Goal: Transaction & Acquisition: Purchase product/service

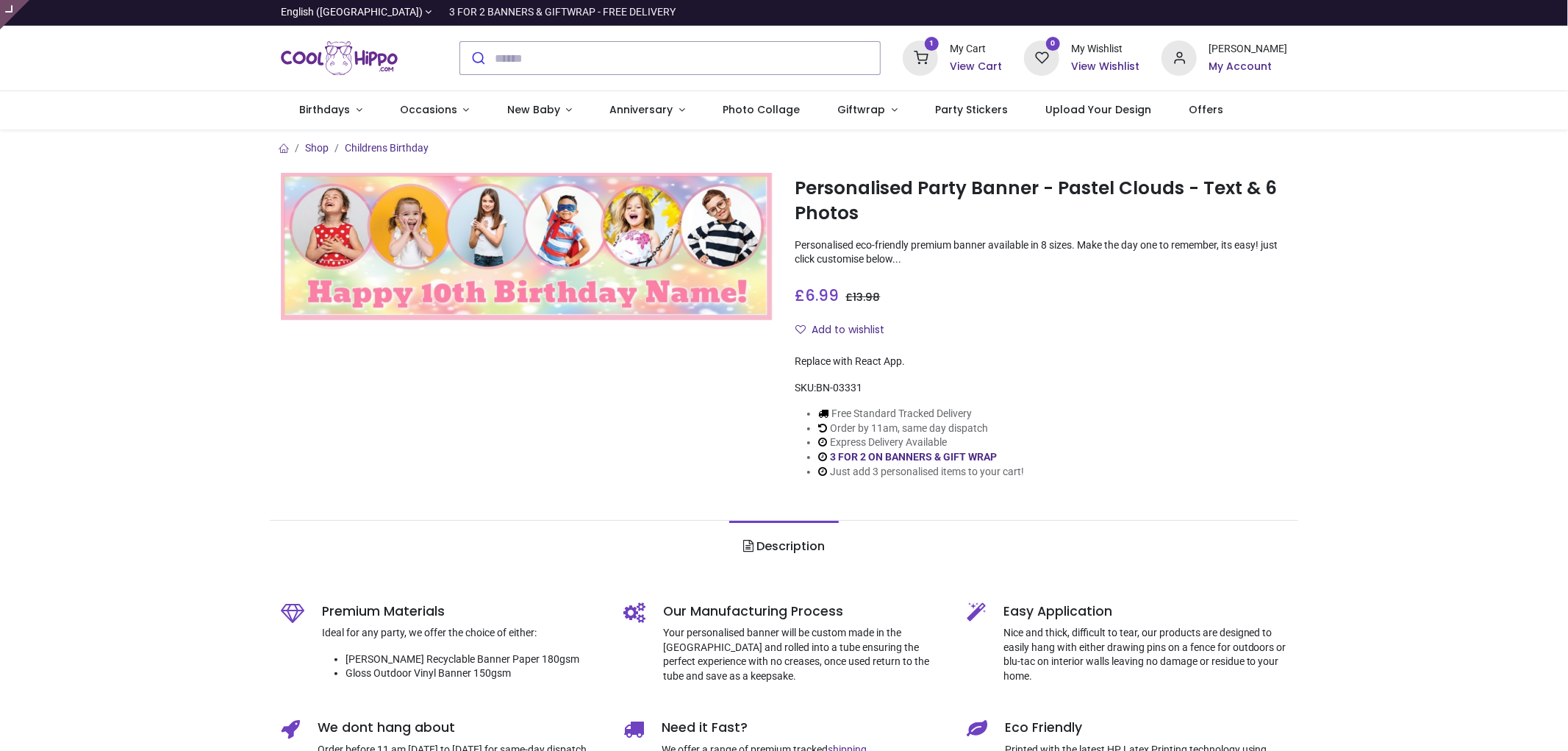
type input "**********"
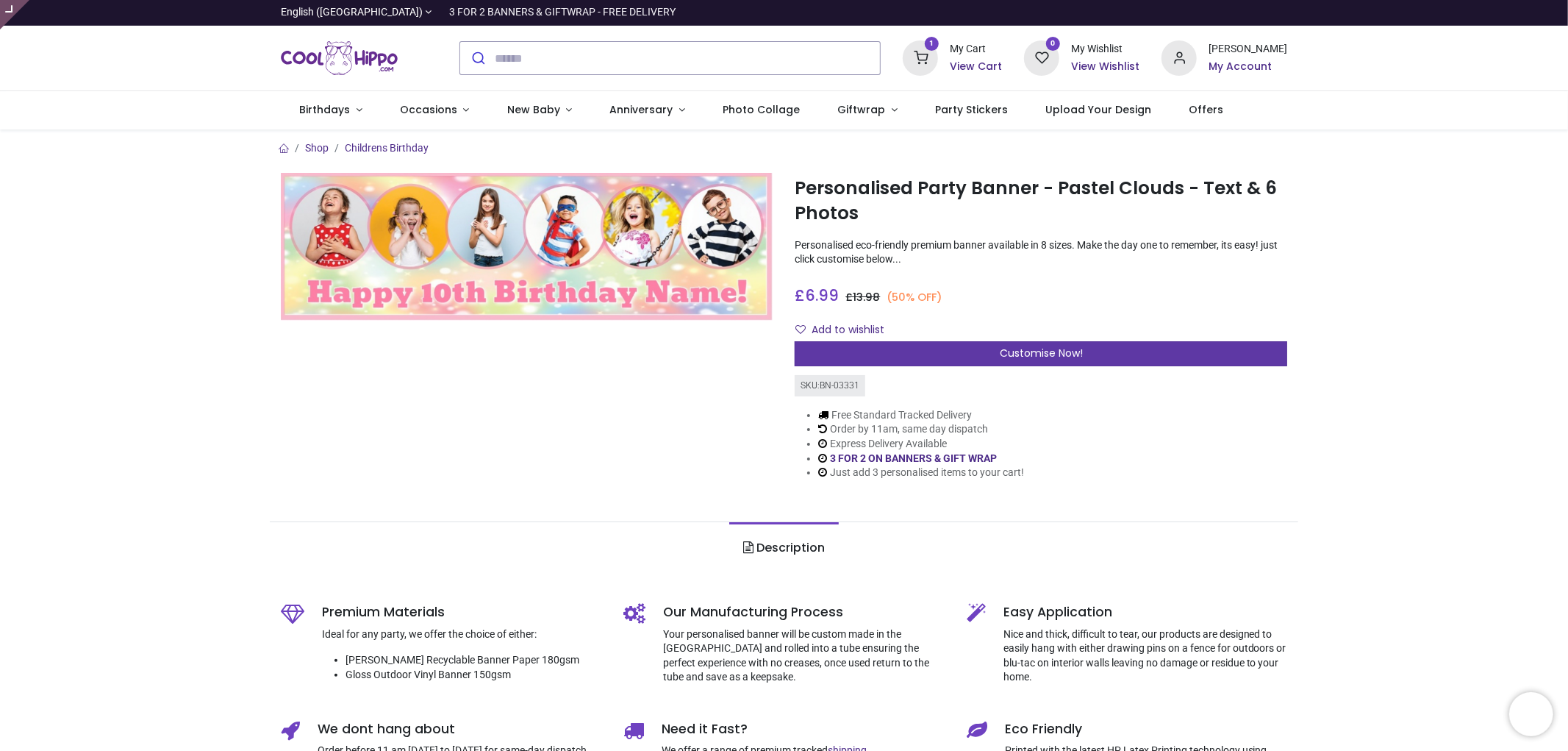
click at [1074, 359] on span "Customise Now!" at bounding box center [1041, 352] width 83 height 15
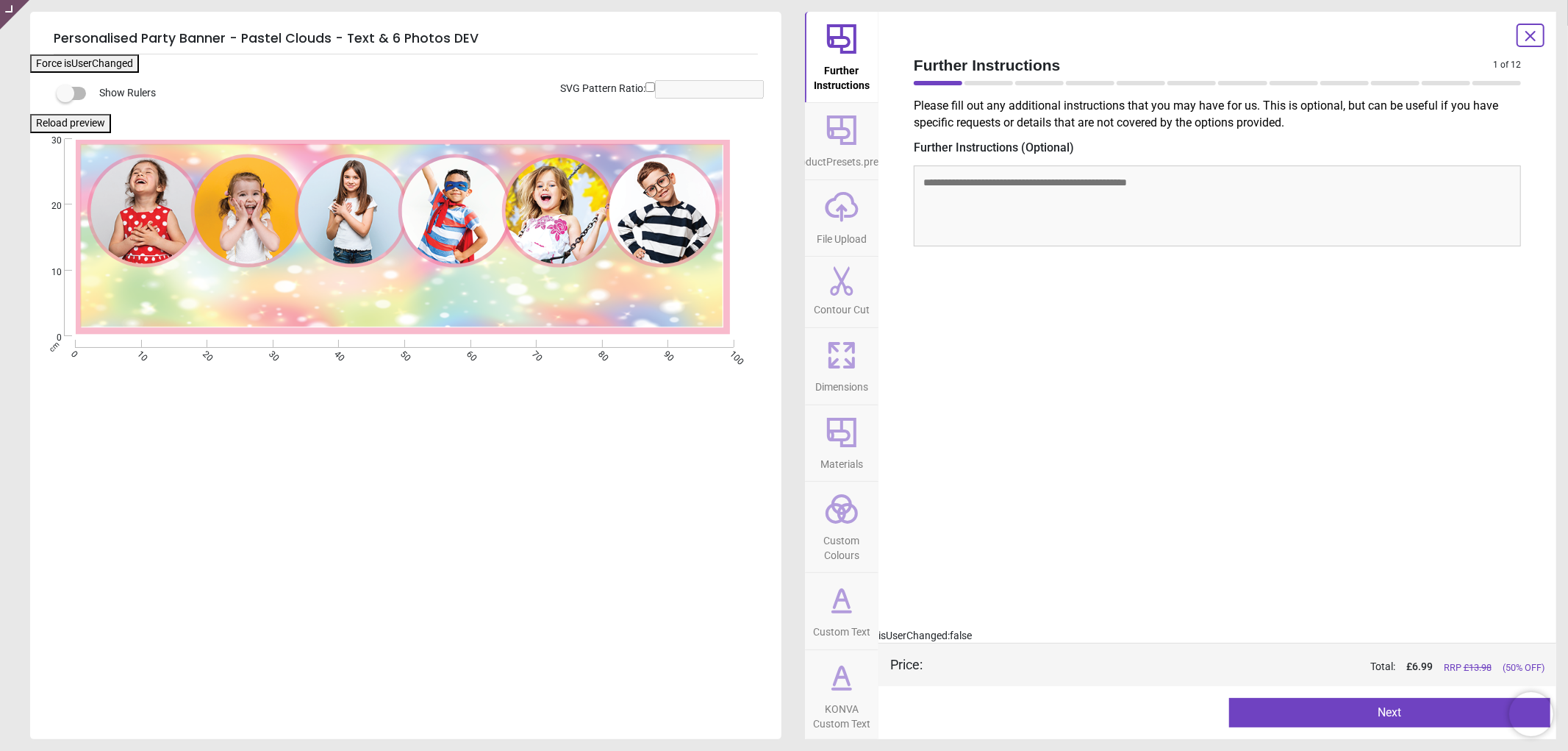
click at [844, 706] on span "KONVA Custom Text" at bounding box center [842, 713] width 71 height 36
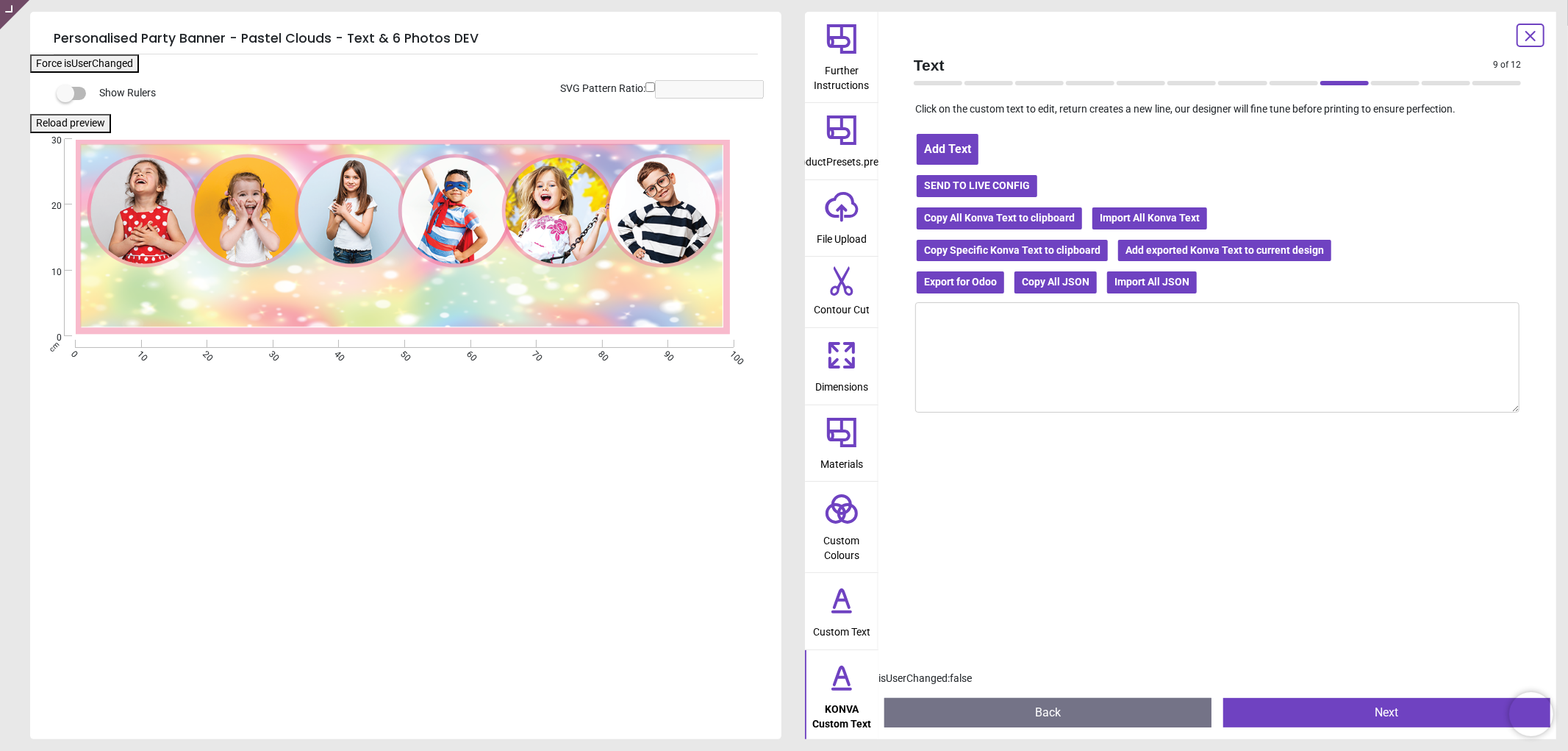
click at [963, 371] on textarea at bounding box center [1217, 357] width 604 height 110
paste textarea "**********"
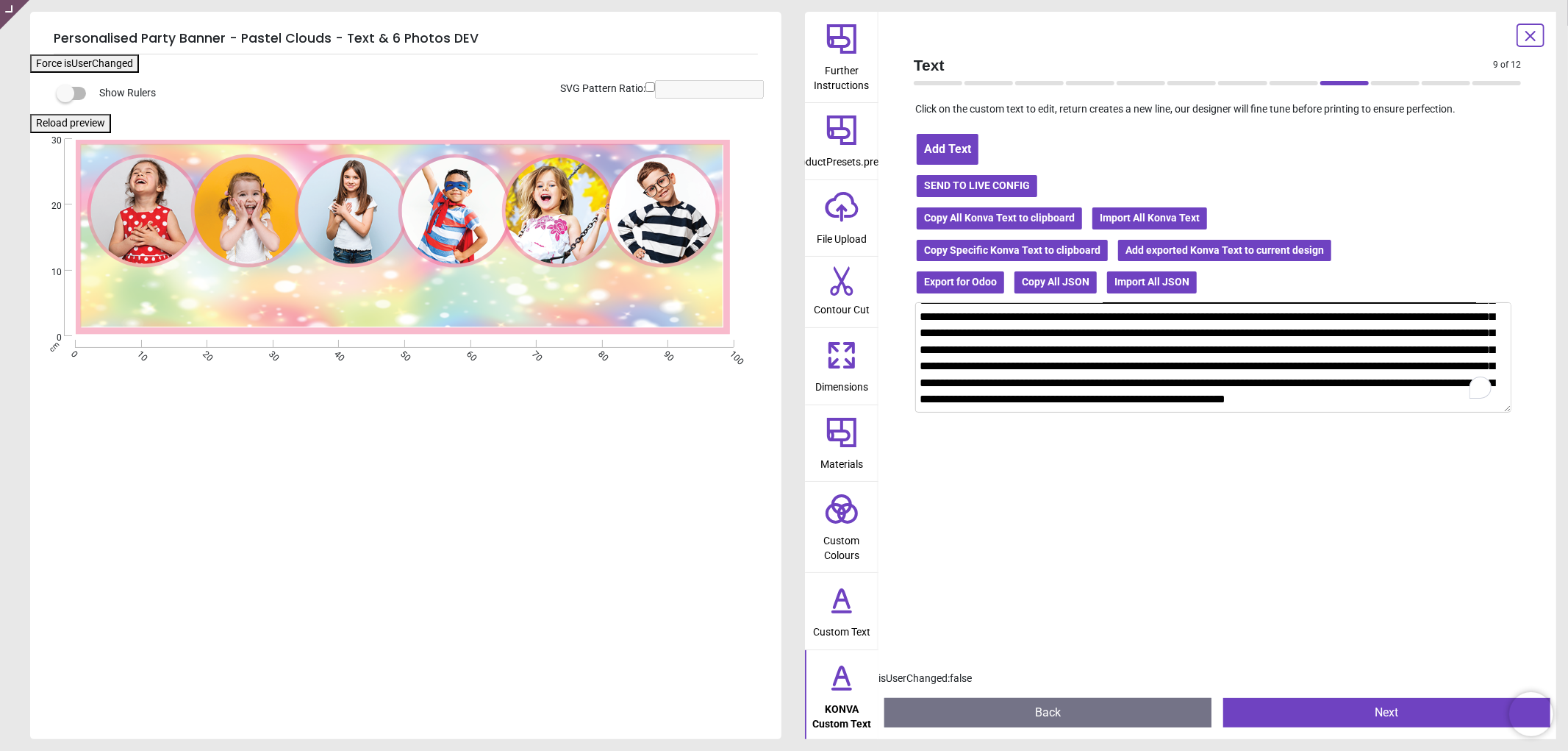
scroll to position [158, 0]
type textarea "**********"
click at [1135, 216] on button "Import All Konva Text" at bounding box center [1150, 218] width 118 height 25
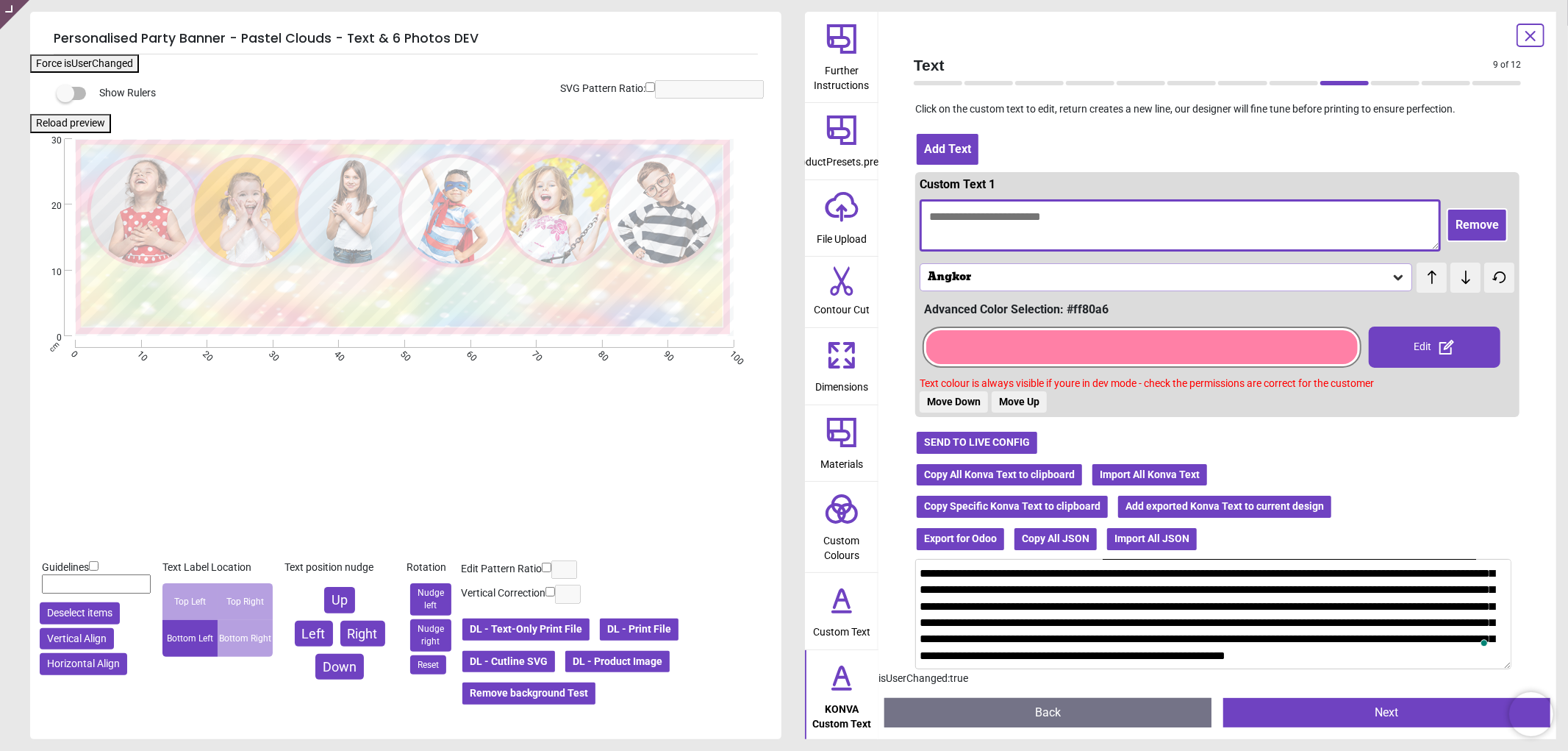
click at [1088, 222] on textarea at bounding box center [1181, 225] width 522 height 52
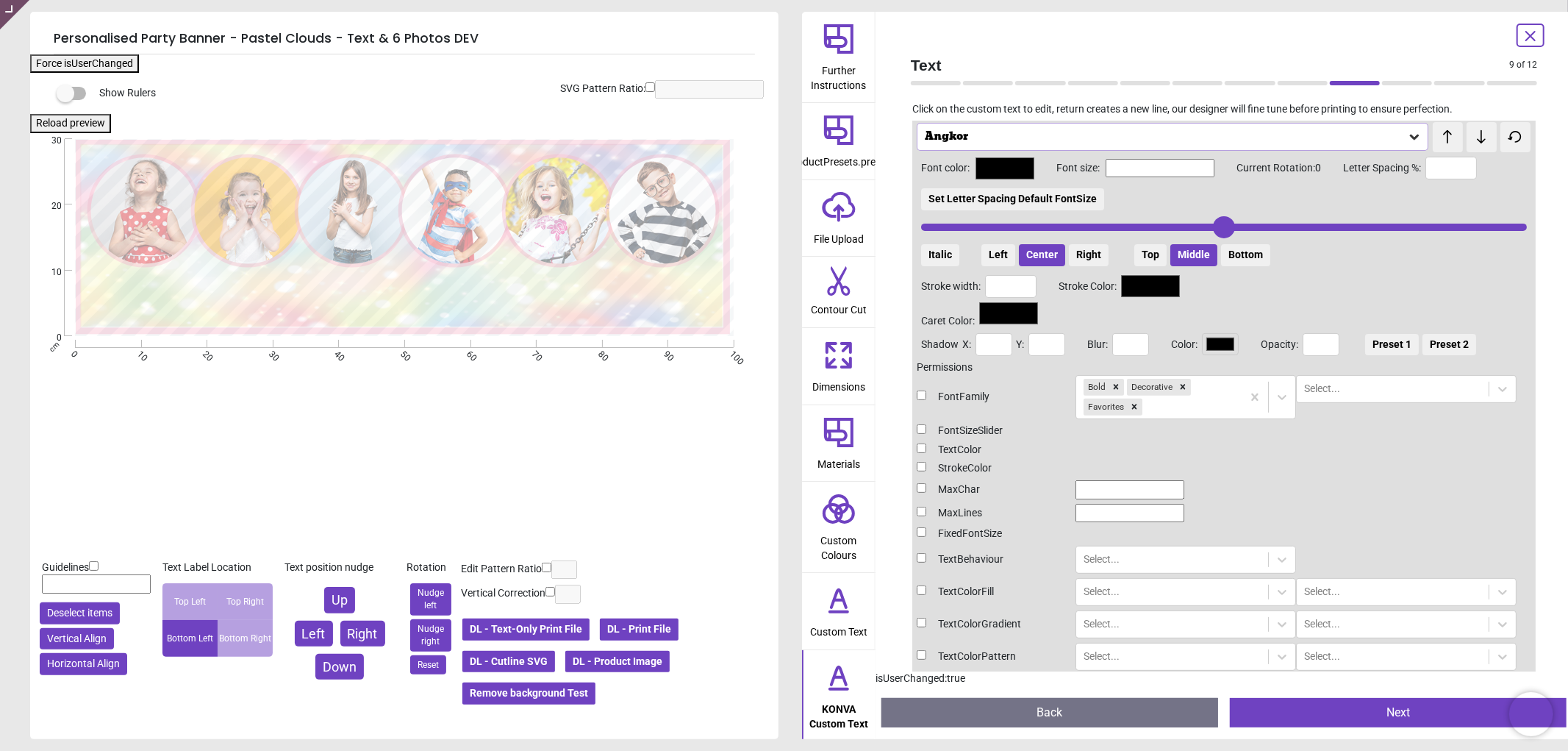
scroll to position [0, 0]
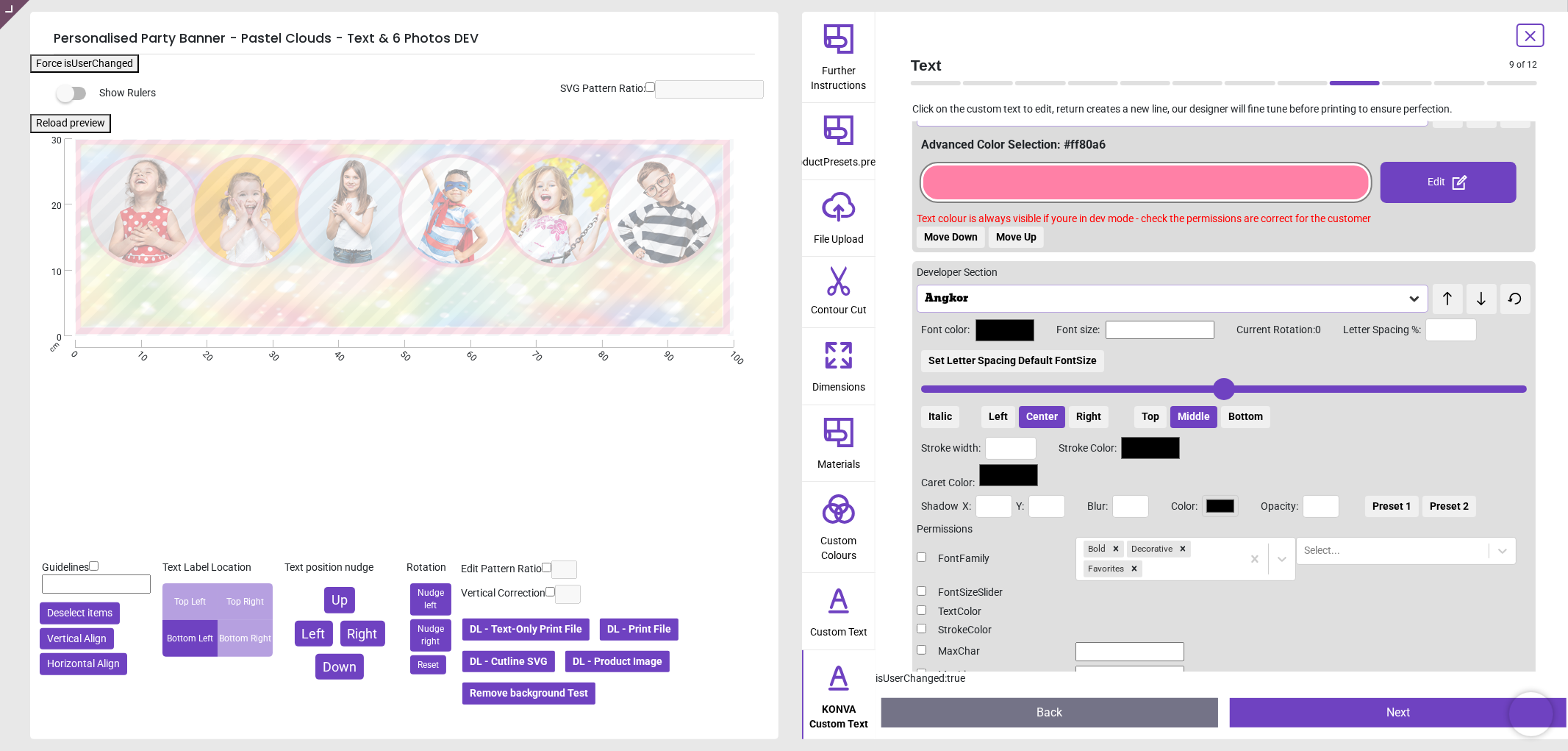
click at [1038, 413] on button "Center" at bounding box center [1041, 417] width 46 height 22
type input "**********"
click at [994, 413] on button "Left" at bounding box center [998, 417] width 33 height 22
type input "**********"
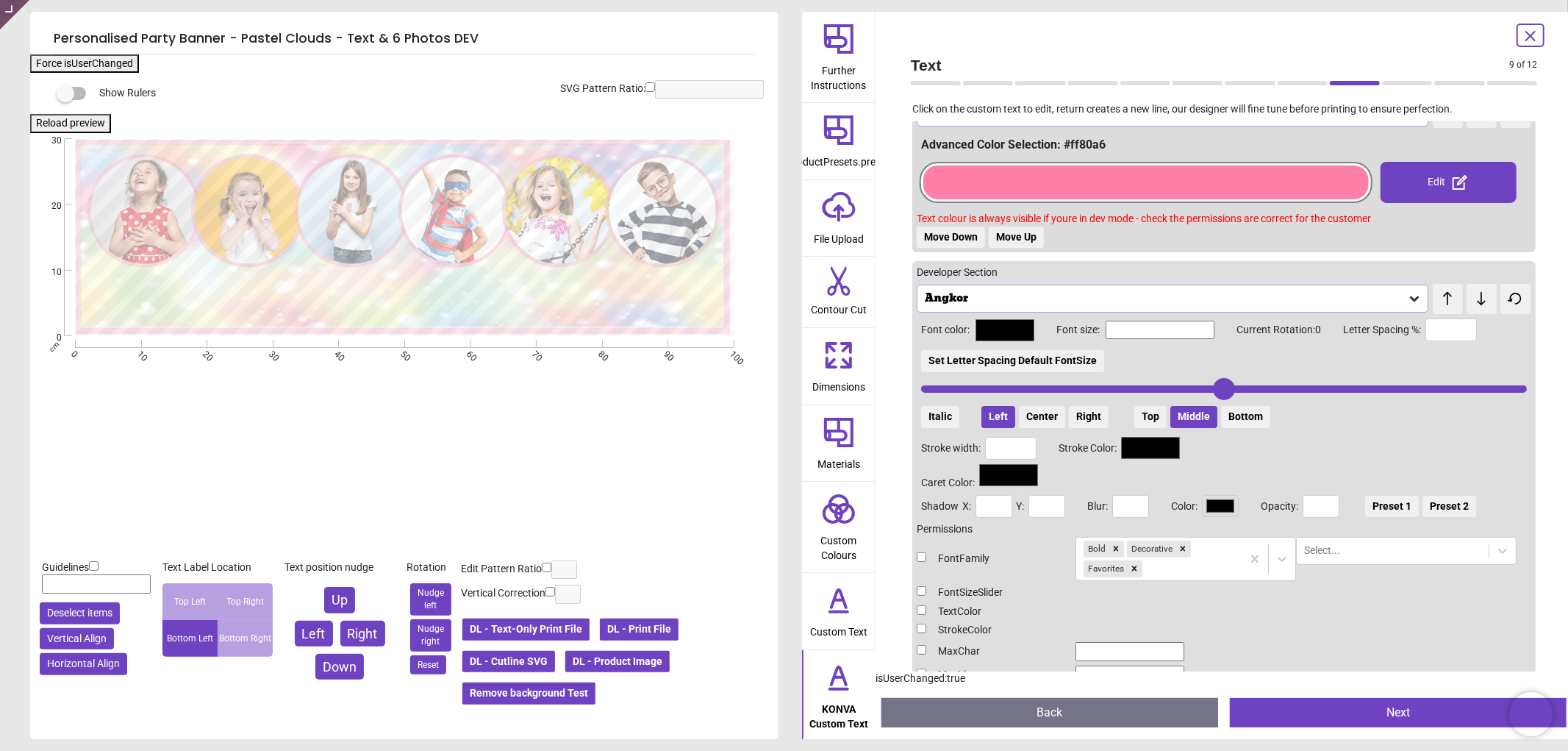
click at [1041, 412] on button "Center" at bounding box center [1041, 417] width 46 height 22
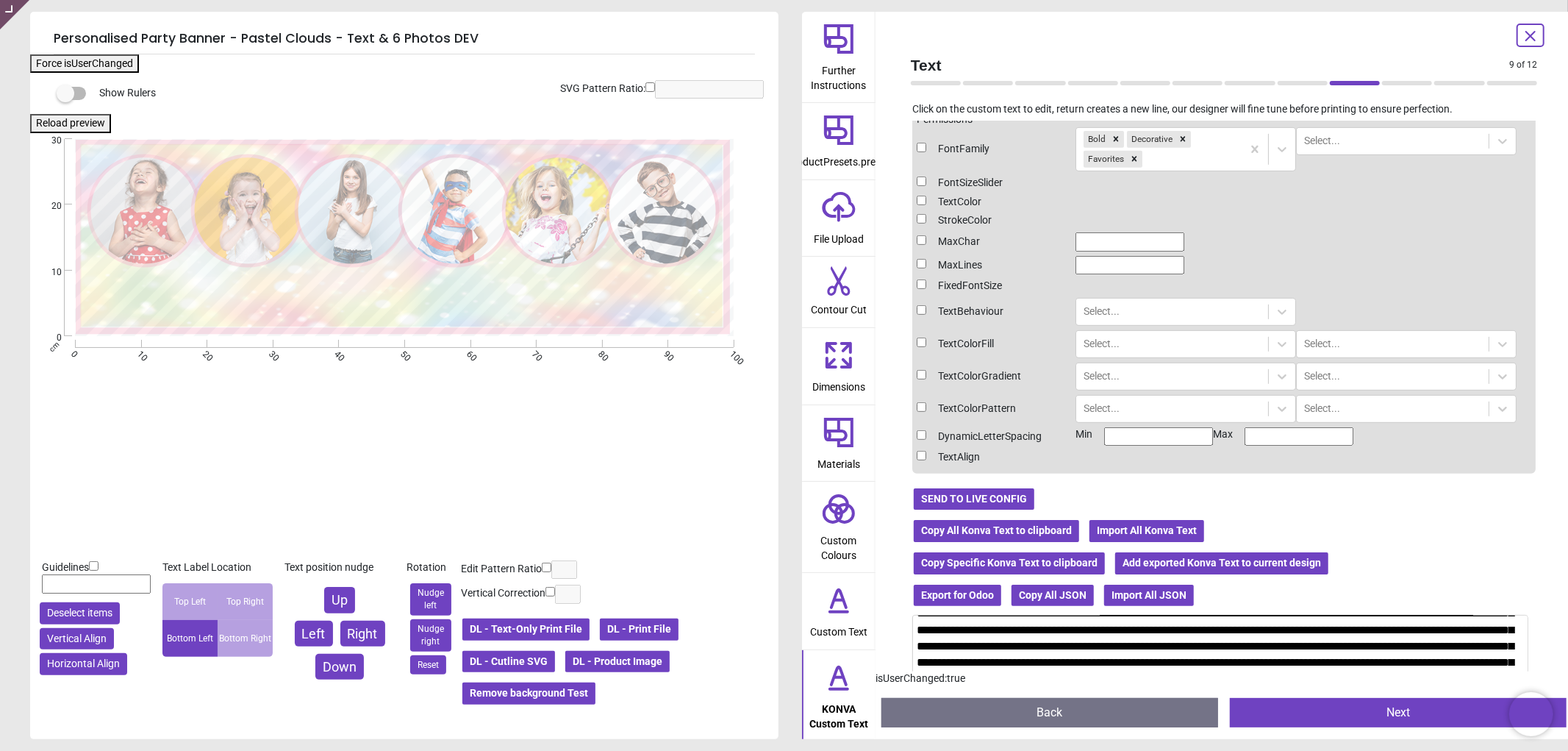
click at [1001, 491] on button "SEND TO LIVE CONFIG" at bounding box center [974, 498] width 124 height 25
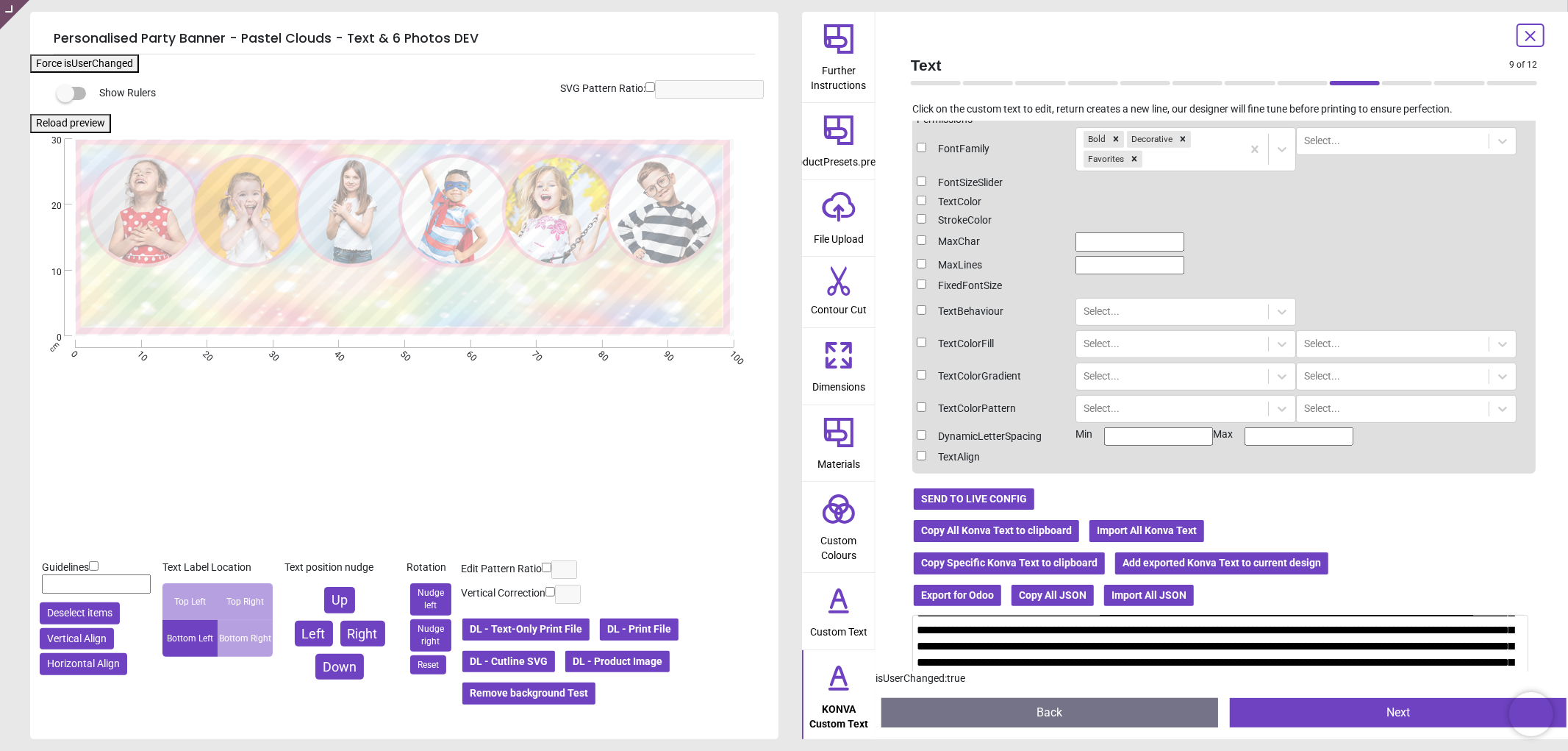
click at [633, 659] on button "DL - Product Image" at bounding box center [617, 661] width 107 height 25
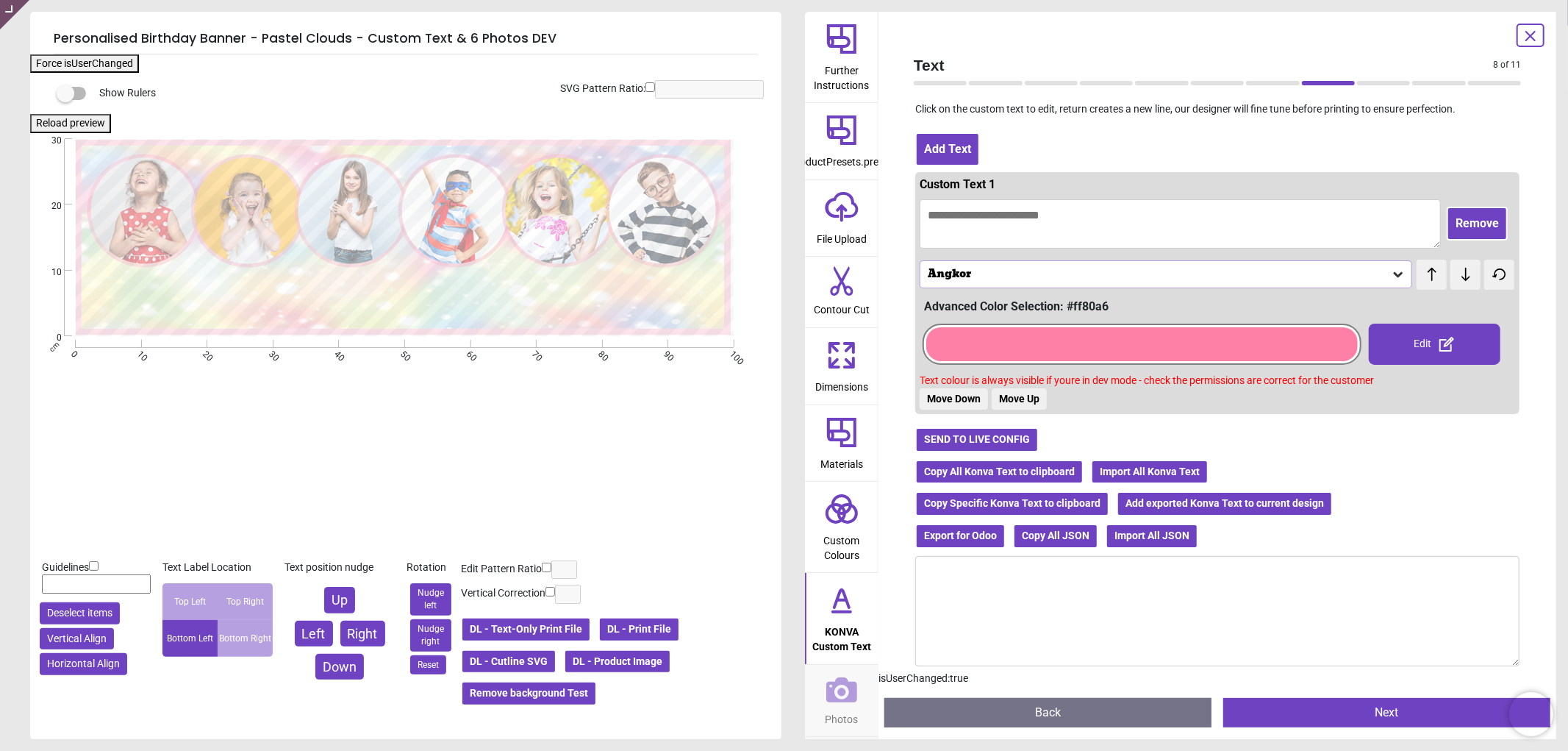
click at [966, 468] on button "Copy All Konva Text to clipboard" at bounding box center [999, 472] width 169 height 25
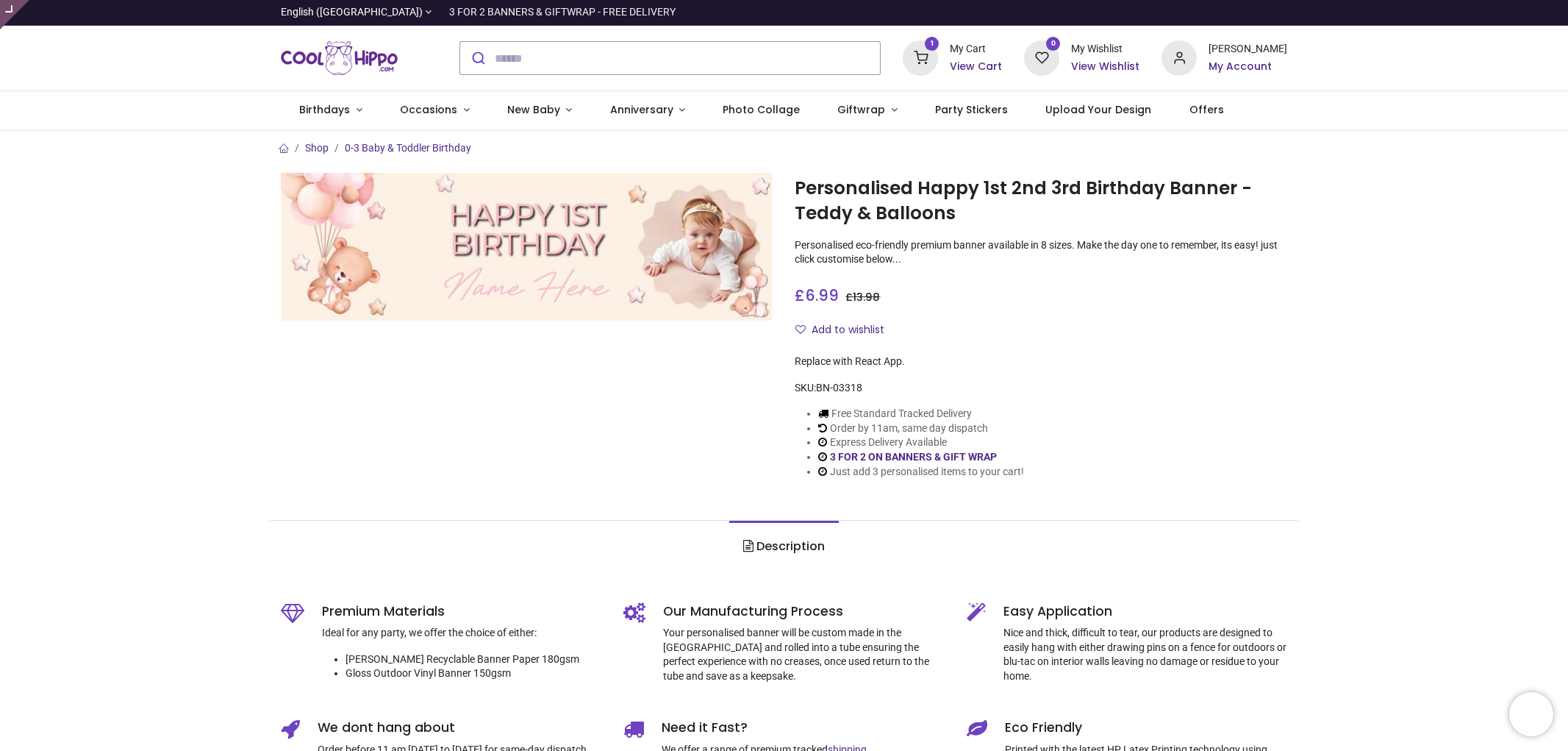
type input "**********"
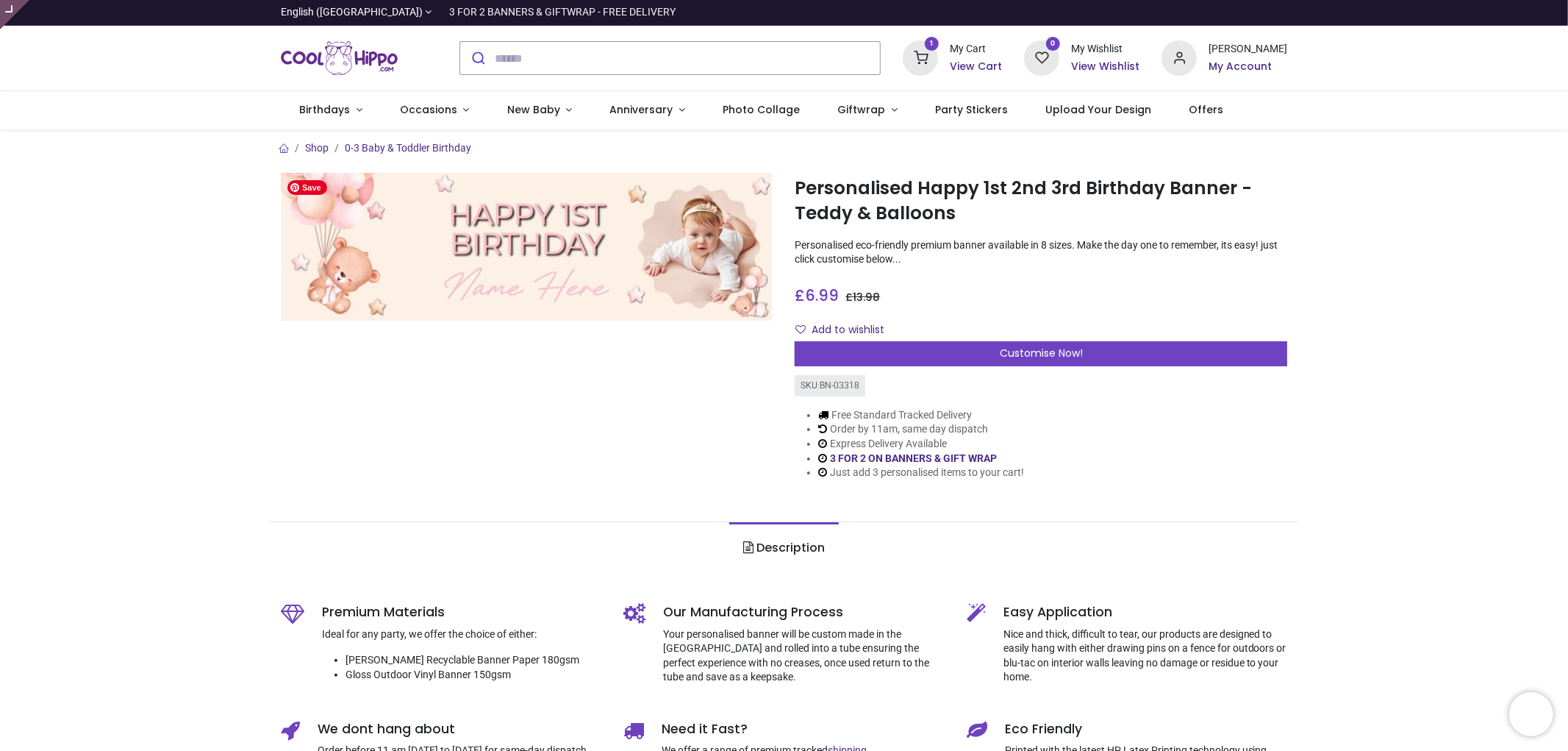
type input "**********"
click at [1090, 359] on div "Customise Now!" at bounding box center [1041, 353] width 492 height 25
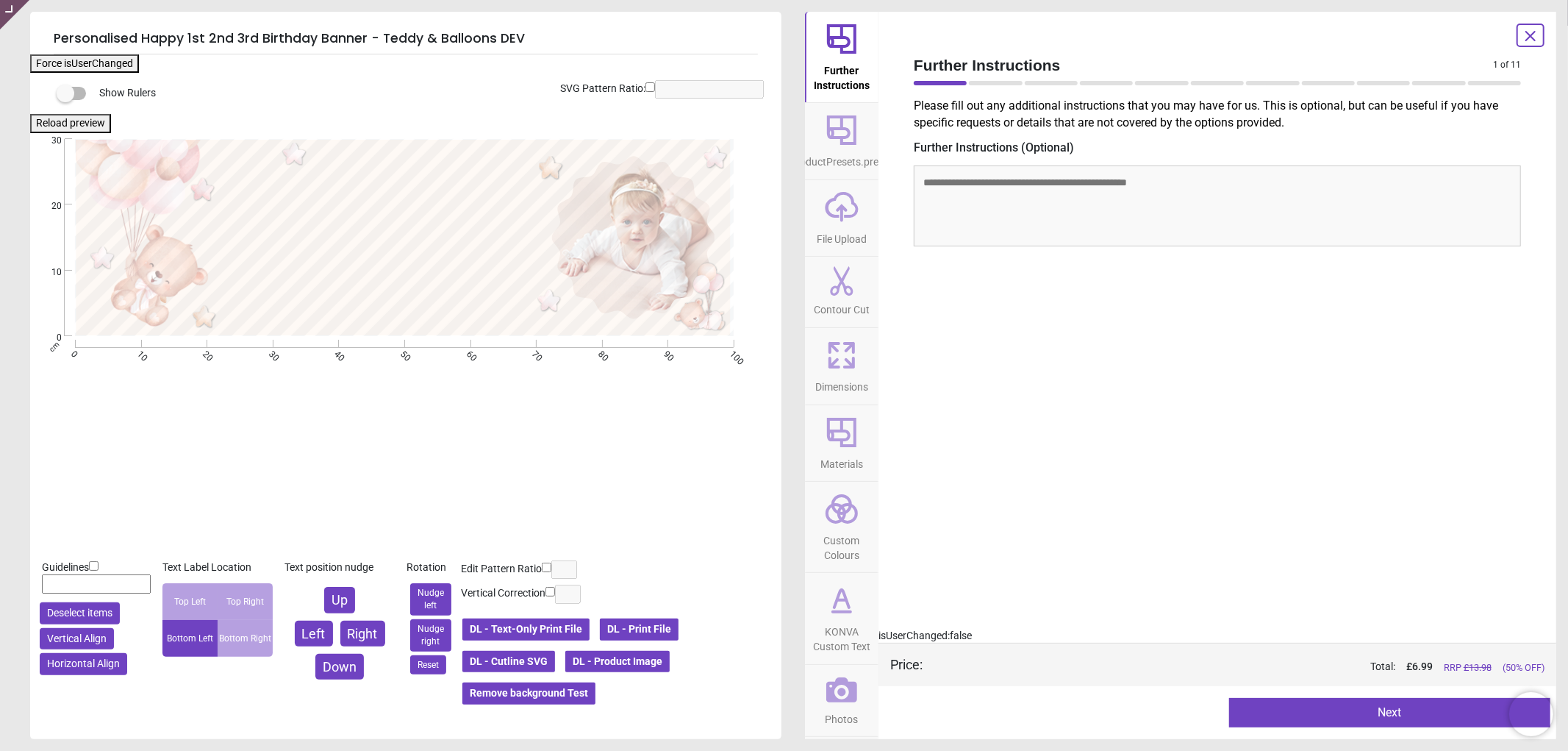
click at [1542, 27] on div at bounding box center [1531, 35] width 27 height 24
click at [1531, 37] on icon at bounding box center [1531, 35] width 9 height 9
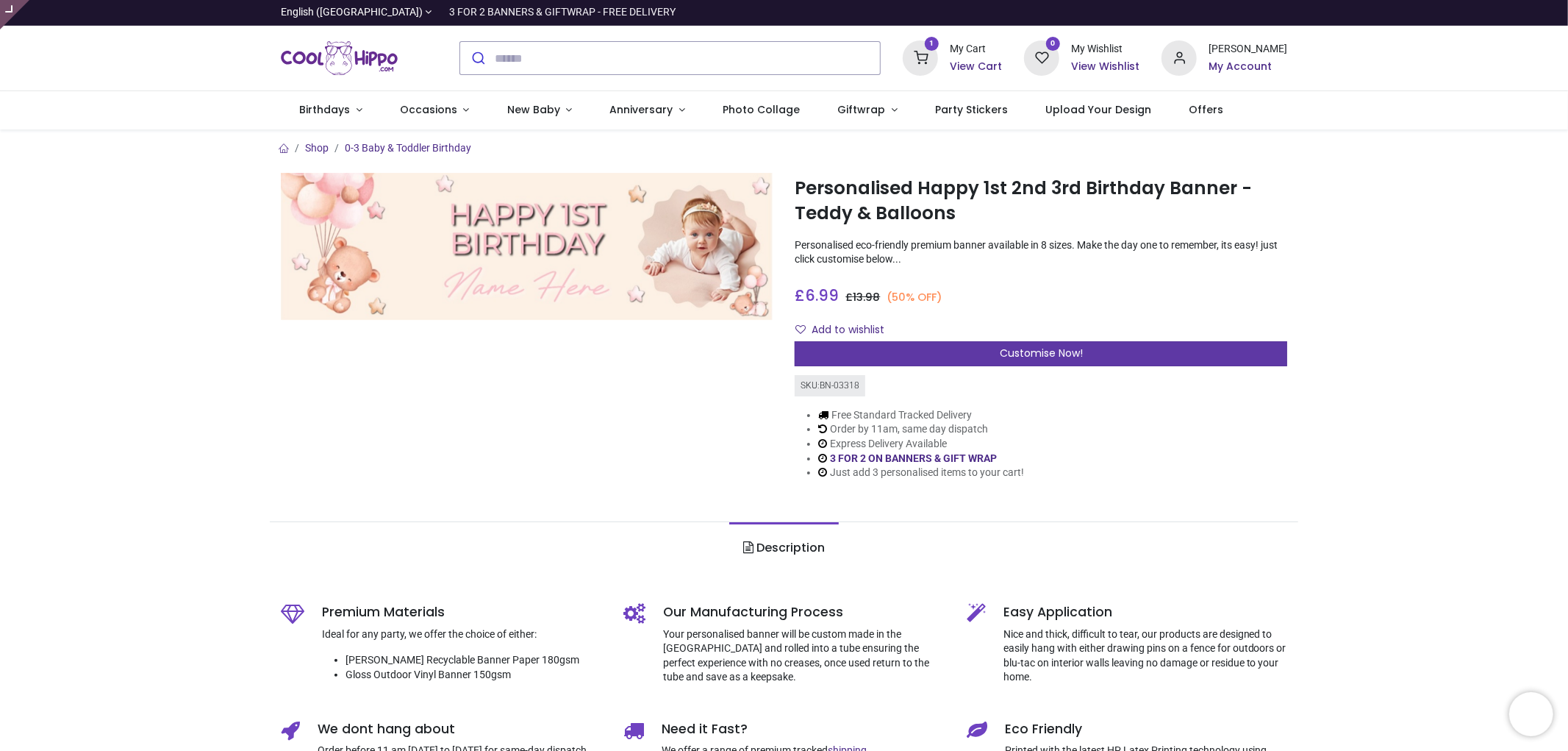
click at [1056, 341] on div "Customise Now!" at bounding box center [1041, 353] width 492 height 25
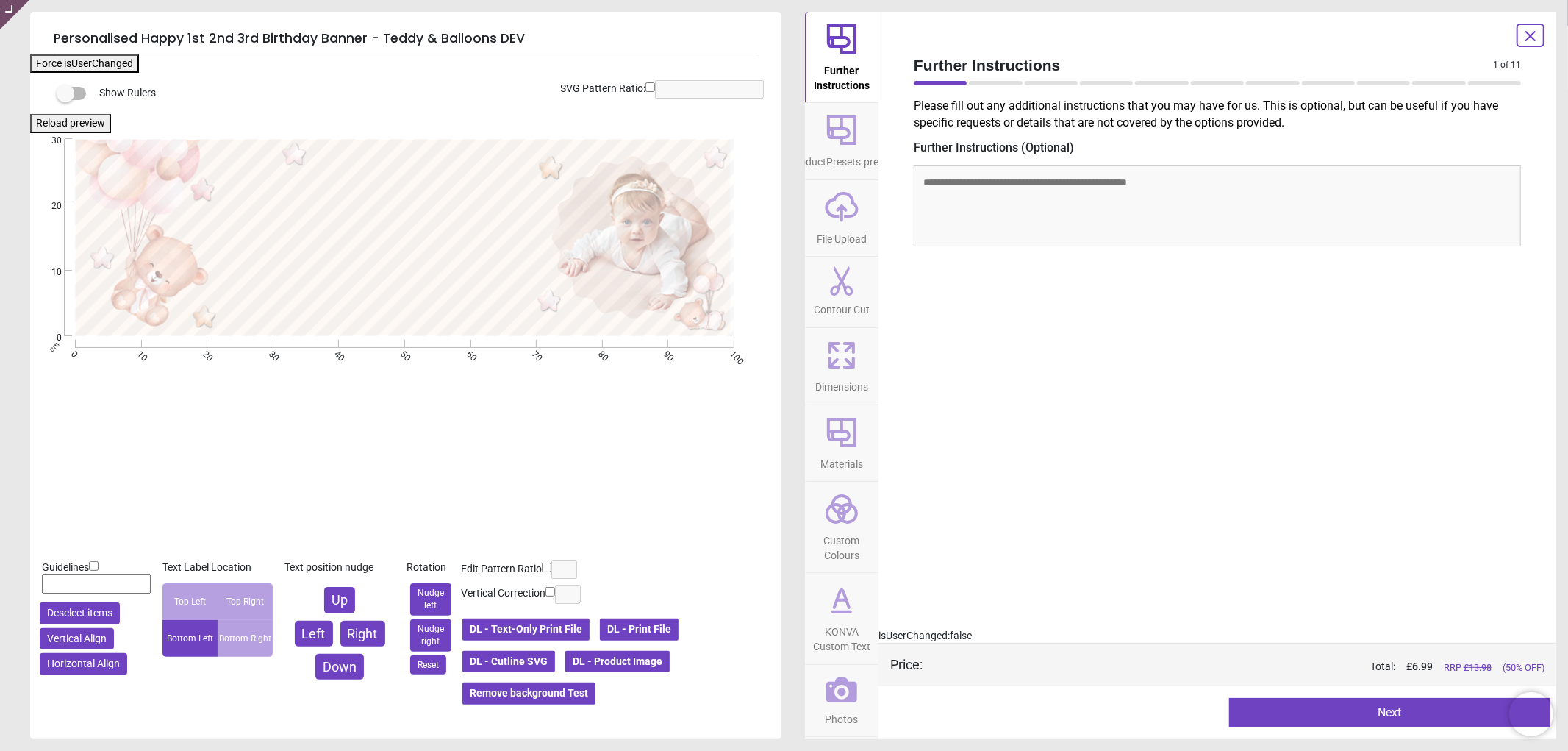
click at [834, 164] on span "productPresets.preset" at bounding box center [842, 159] width 102 height 22
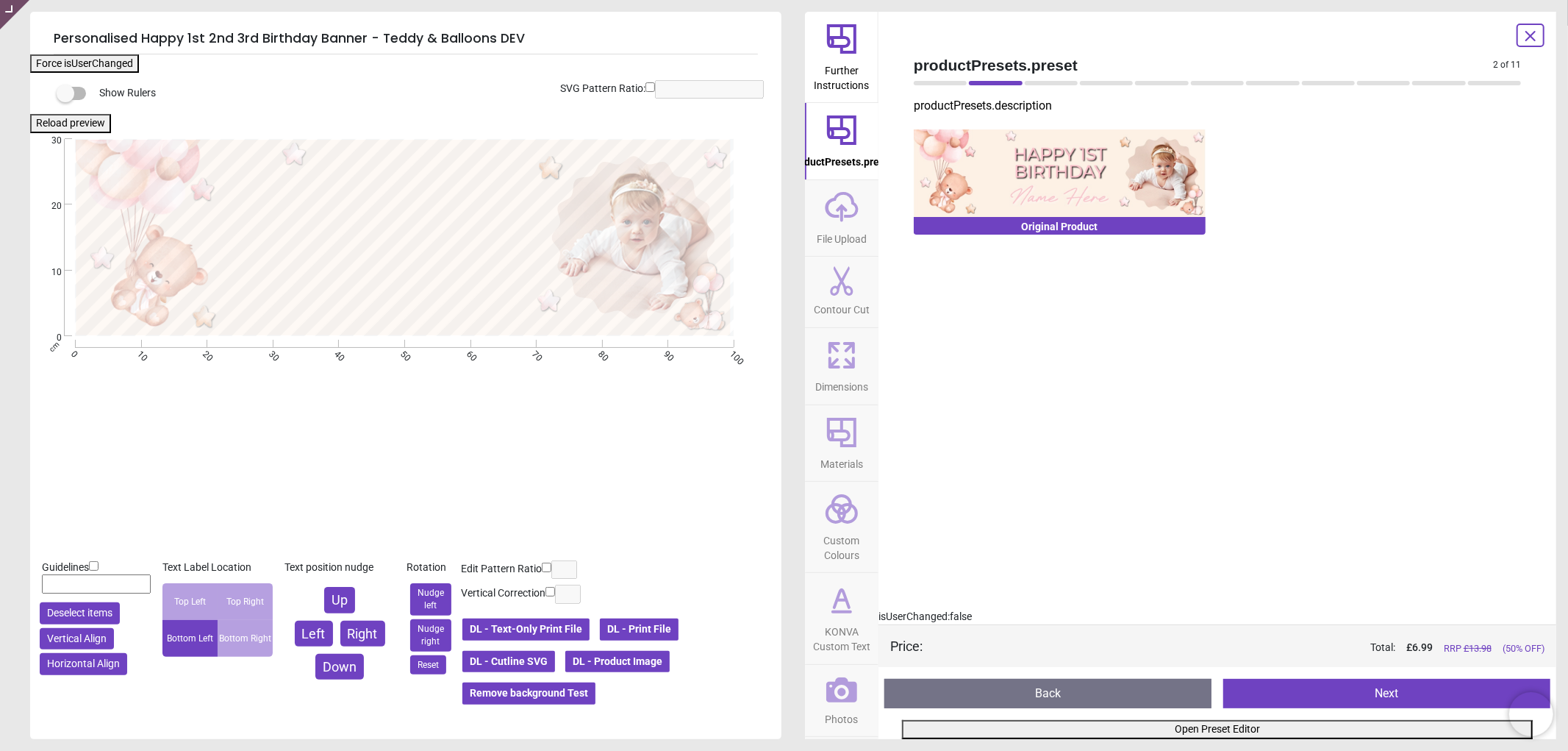
click at [851, 244] on span "File Upload" at bounding box center [841, 235] width 50 height 22
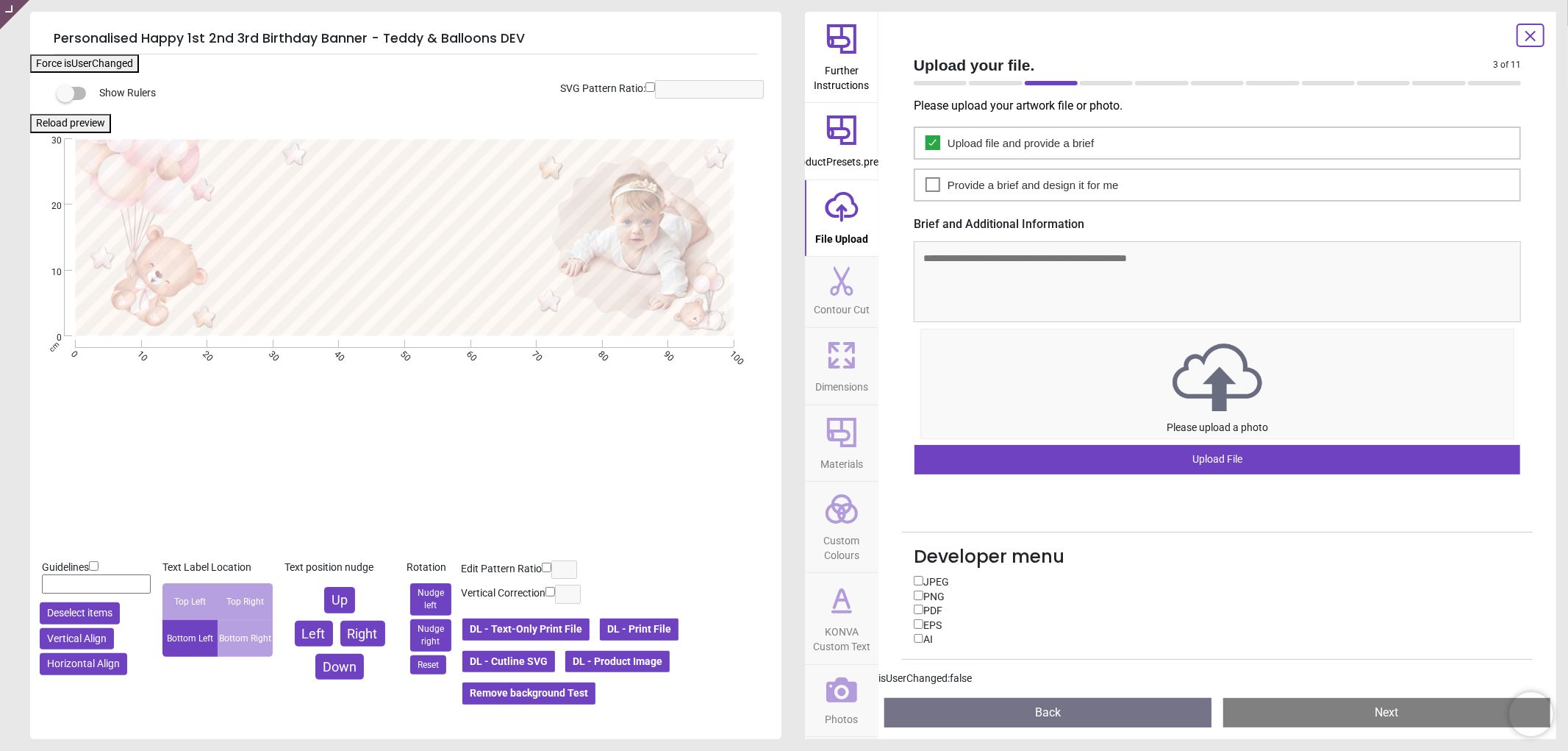
click at [819, 376] on span "Dimensions" at bounding box center [842, 383] width 53 height 22
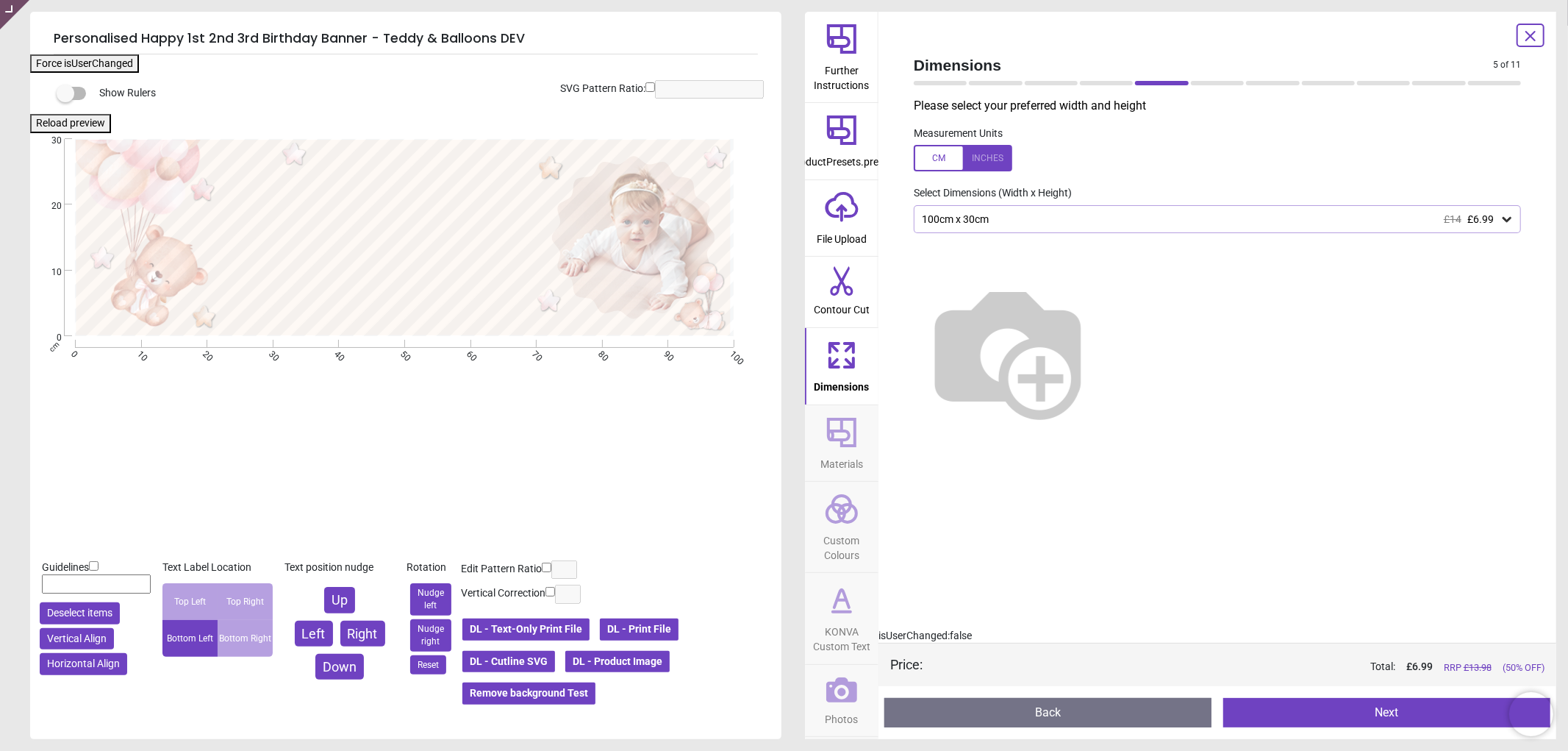
click at [1314, 222] on div "100cm x 30cm £14 £6.99" at bounding box center [1210, 219] width 580 height 13
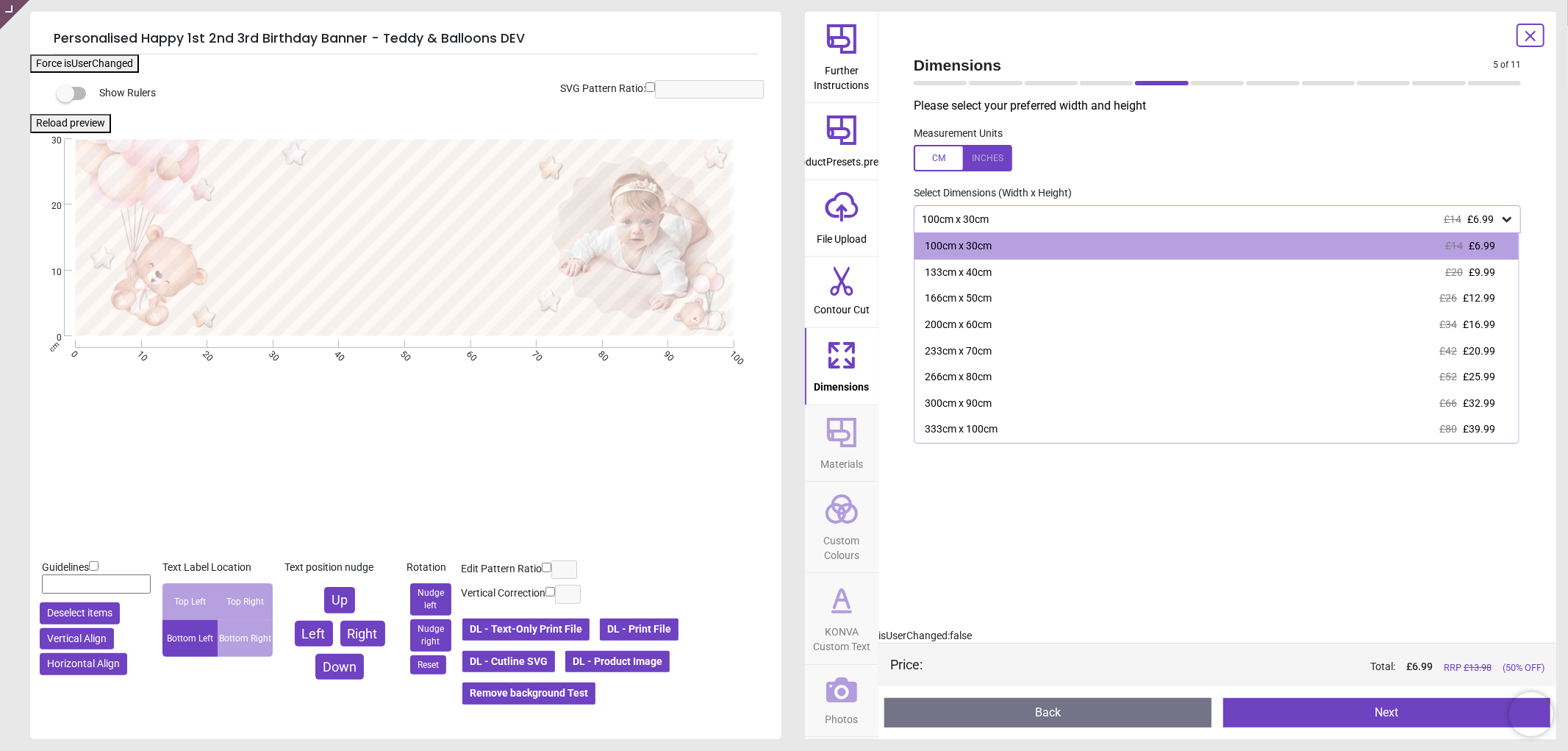
click at [1527, 29] on icon at bounding box center [1531, 36] width 18 height 18
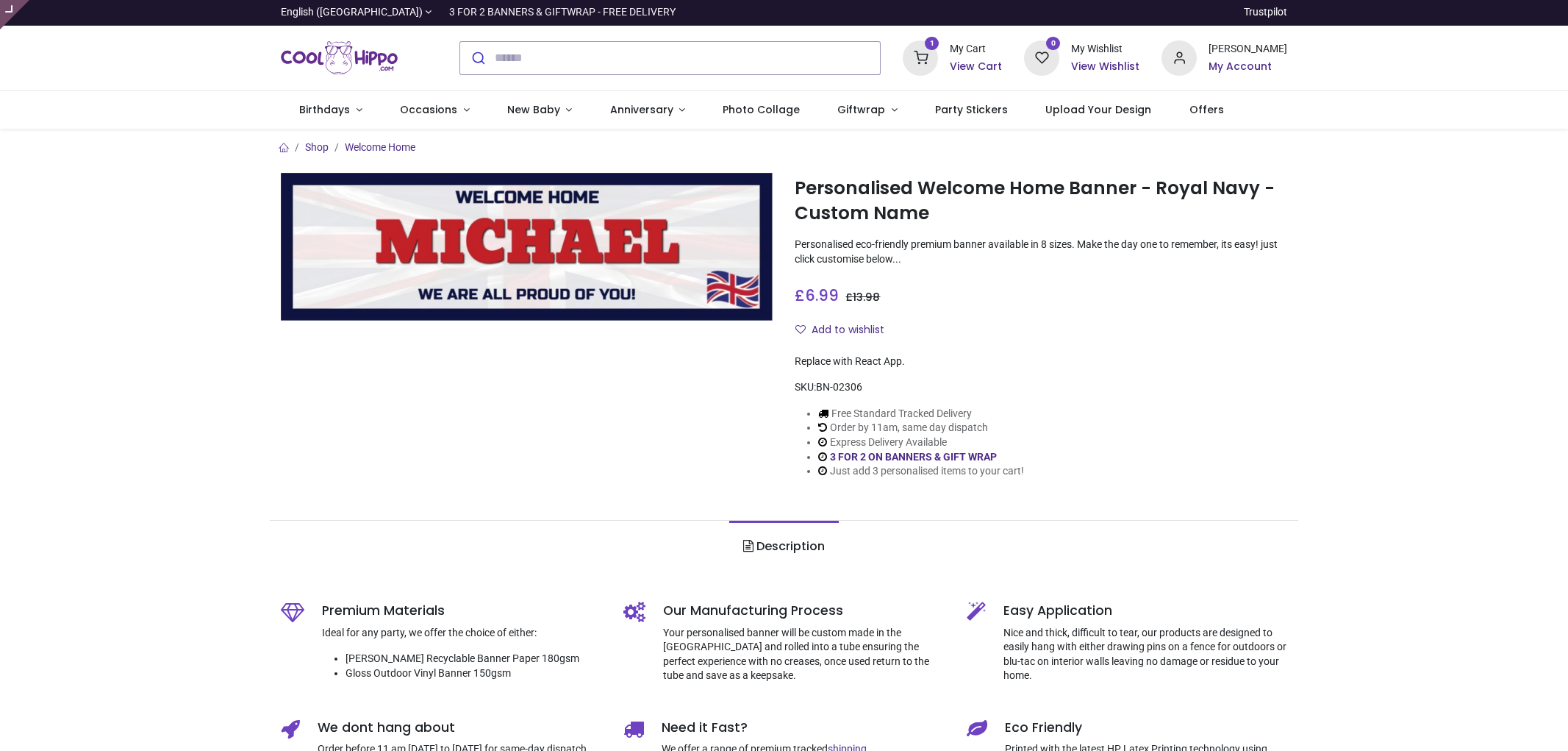
click at [663, 59] on input "search" at bounding box center [688, 58] width 386 height 32
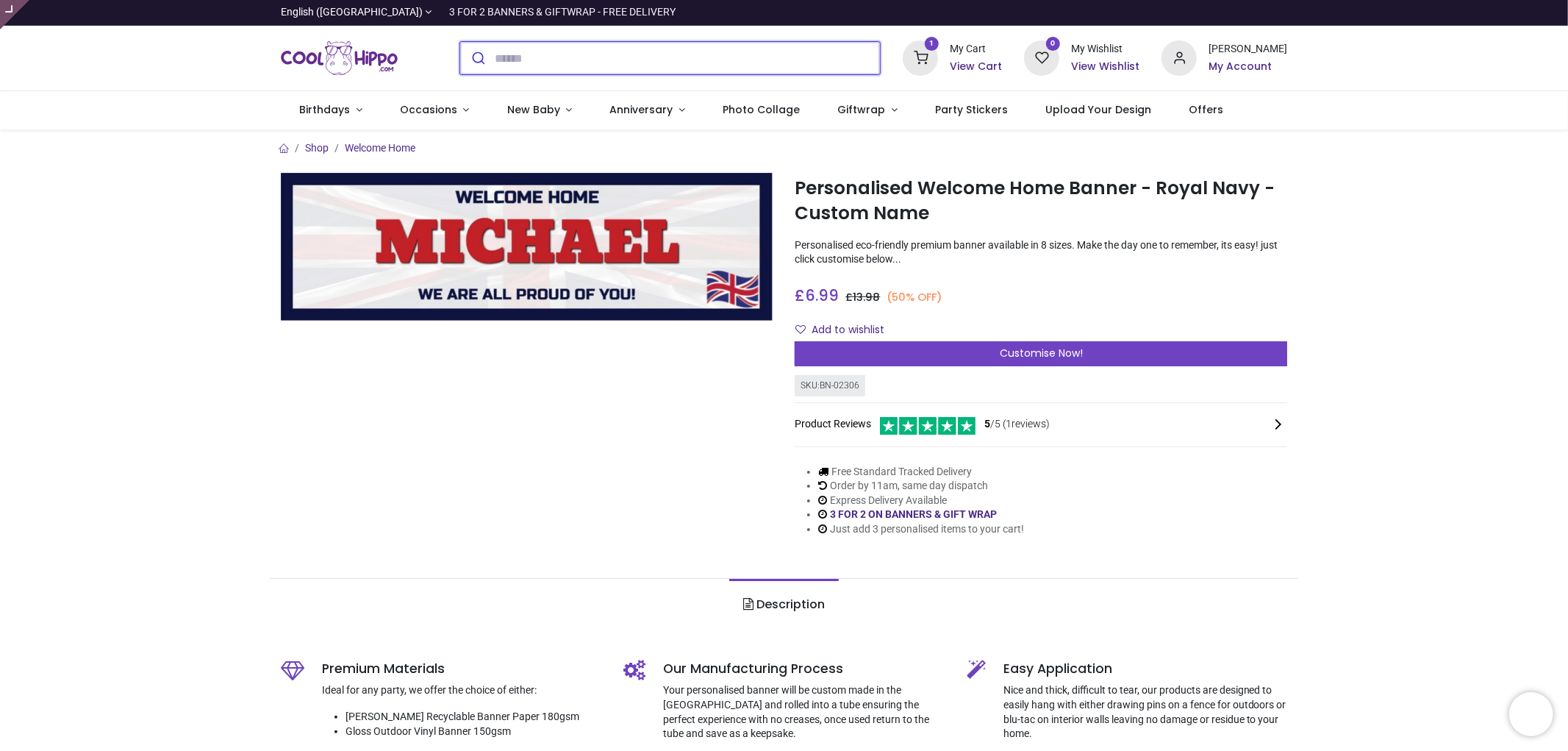
click at [565, 56] on input "search" at bounding box center [688, 58] width 386 height 32
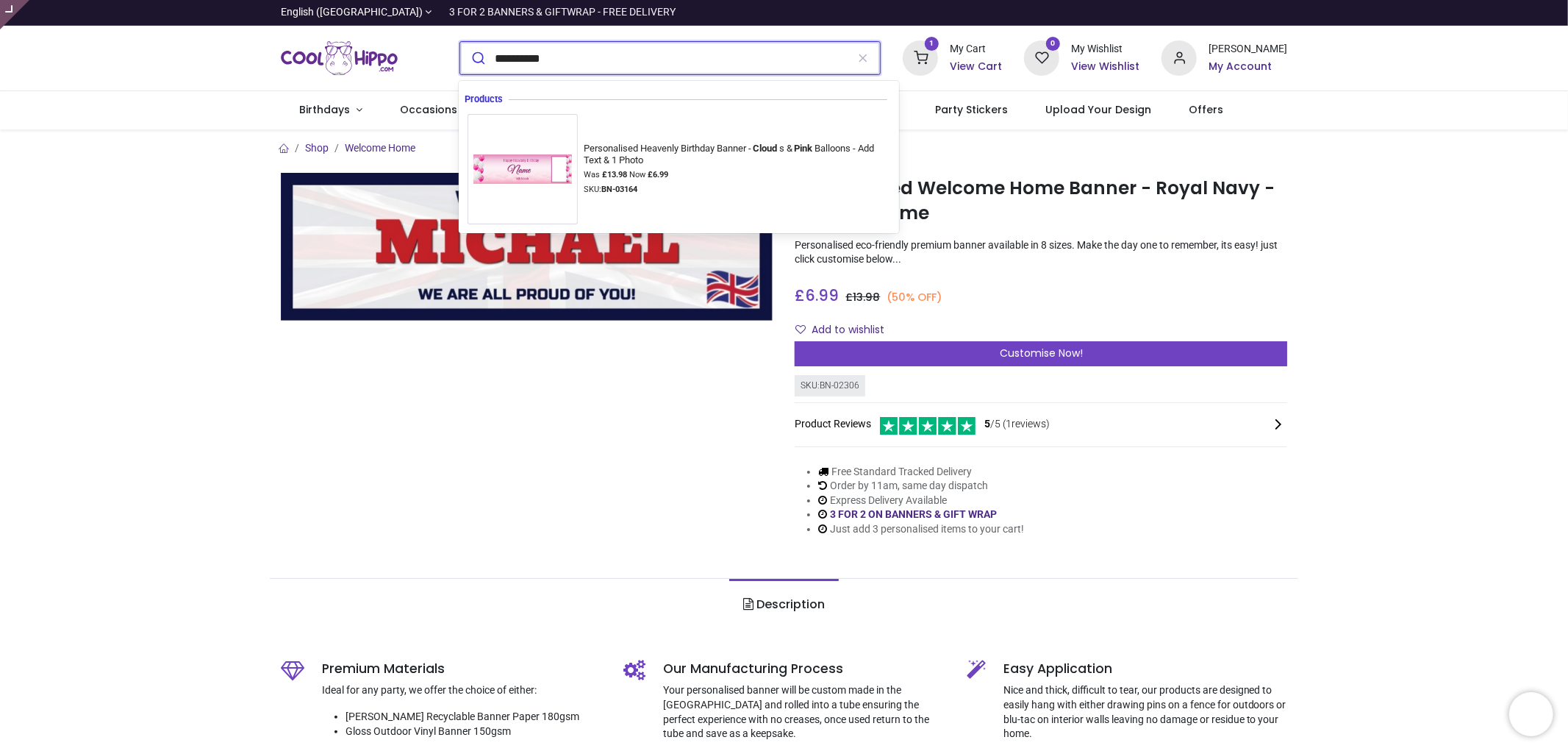
type input "**********"
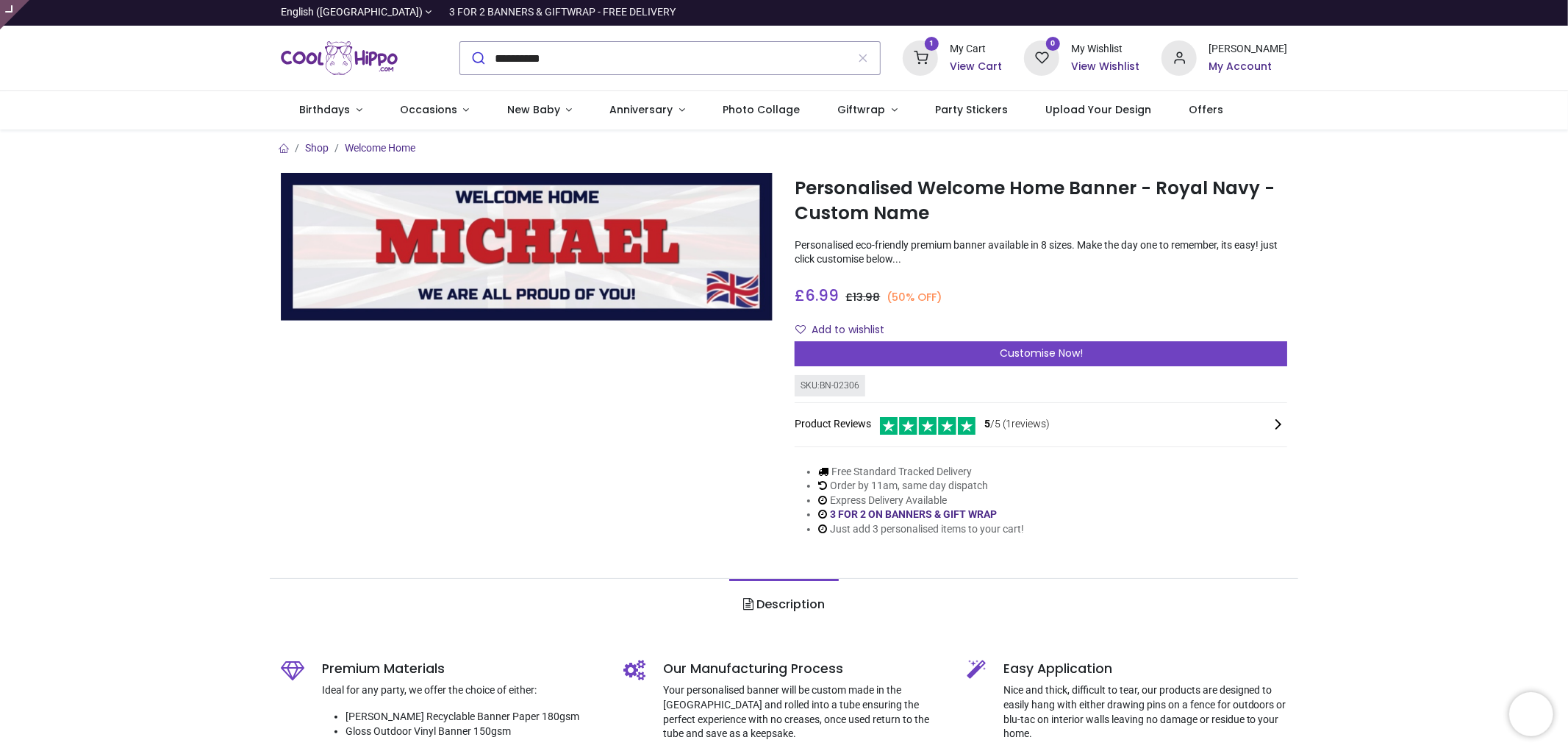
click at [307, 510] on div at bounding box center [527, 366] width 515 height 386
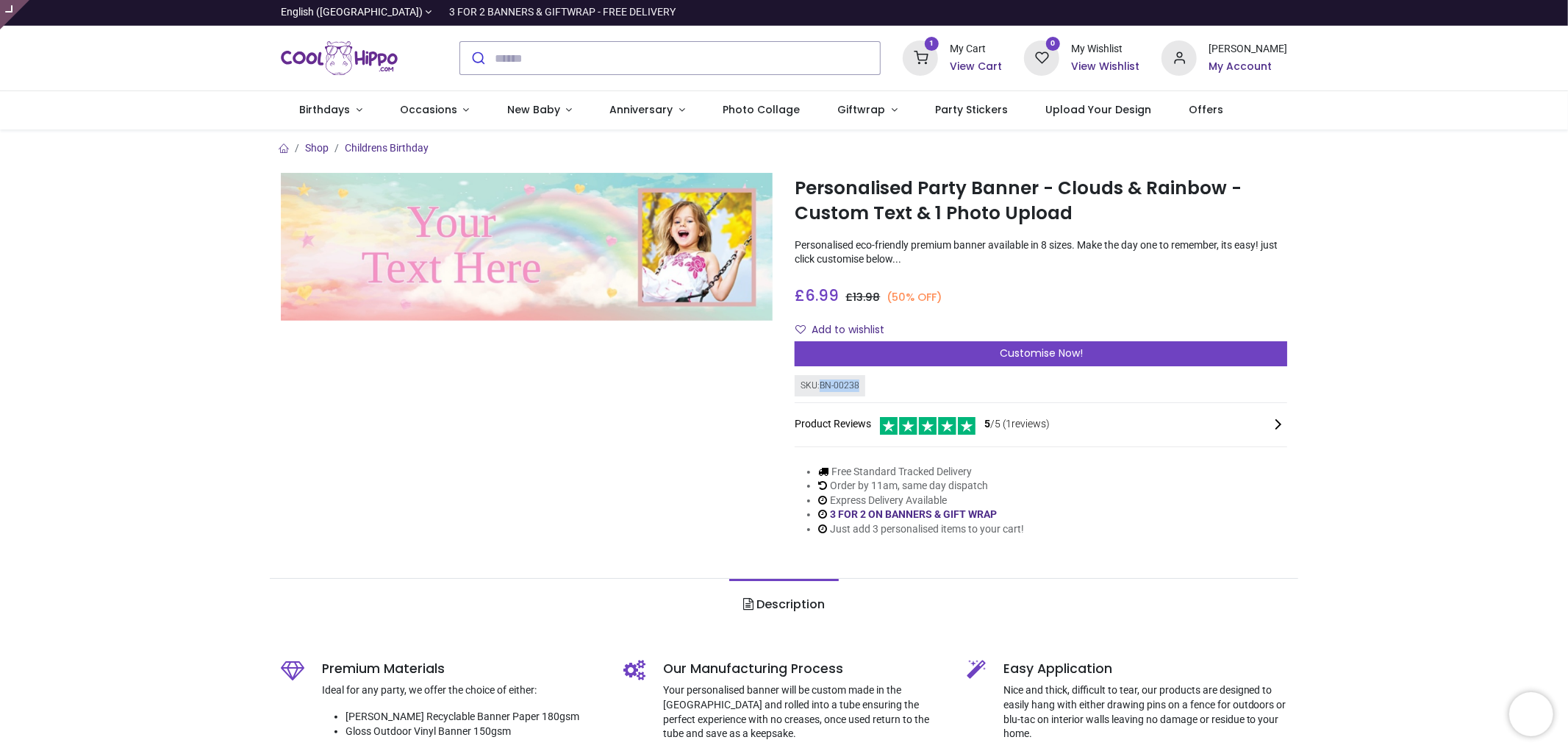
click at [860, 379] on div "SKU: BN-00238" at bounding box center [831, 385] width 71 height 22
click at [872, 386] on div "SKU: BN-00238 Product Reviews 5 /5 ( 1 reviews)" at bounding box center [1041, 413] width 492 height 77
drag, startPoint x: 871, startPoint y: 386, endPoint x: 818, endPoint y: 393, distance: 53.5
click at [818, 393] on div "SKU: BN-00238 Product Reviews 5 /5 ( 1 reviews)" at bounding box center [1041, 413] width 492 height 77
copy div "BN-00238"
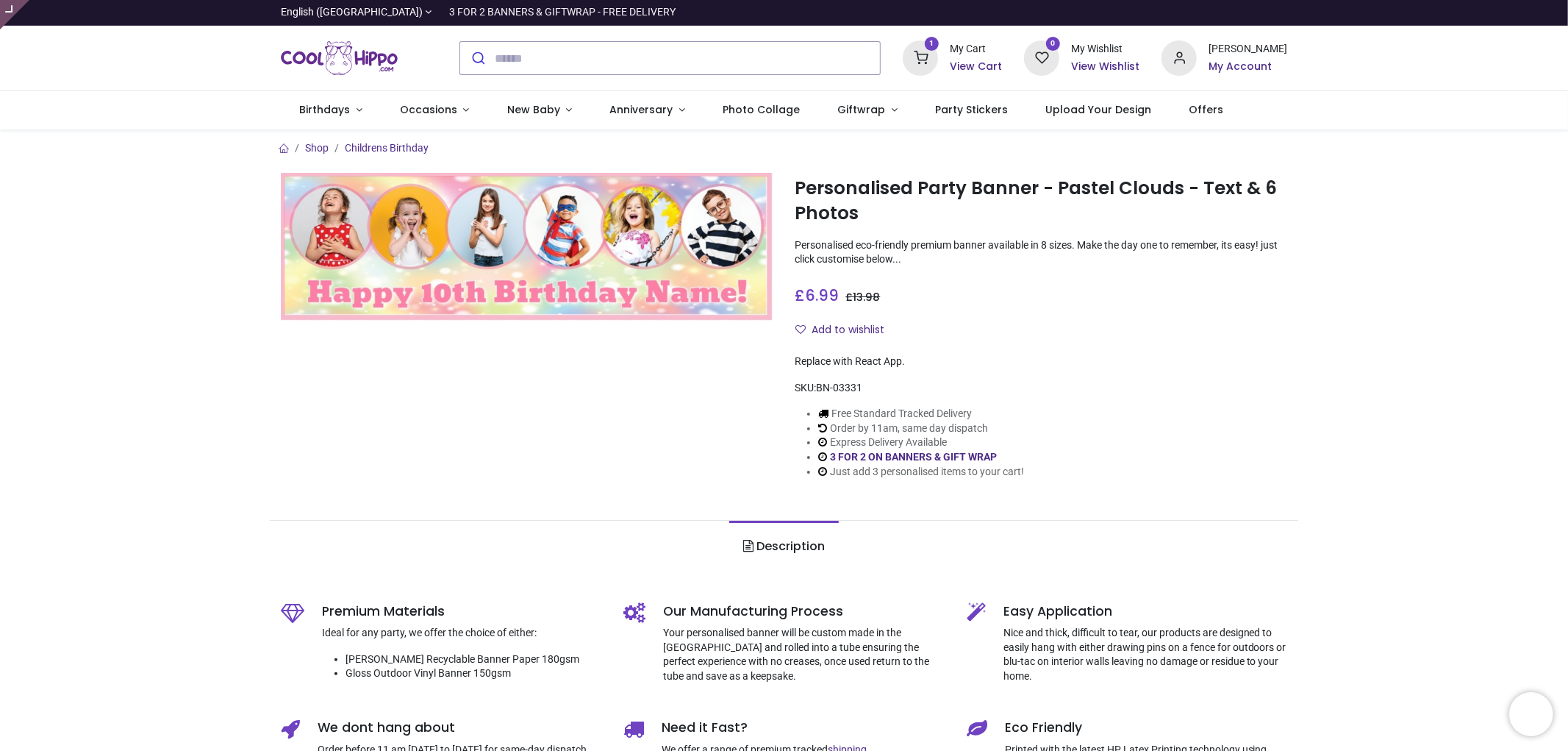
type input "**********"
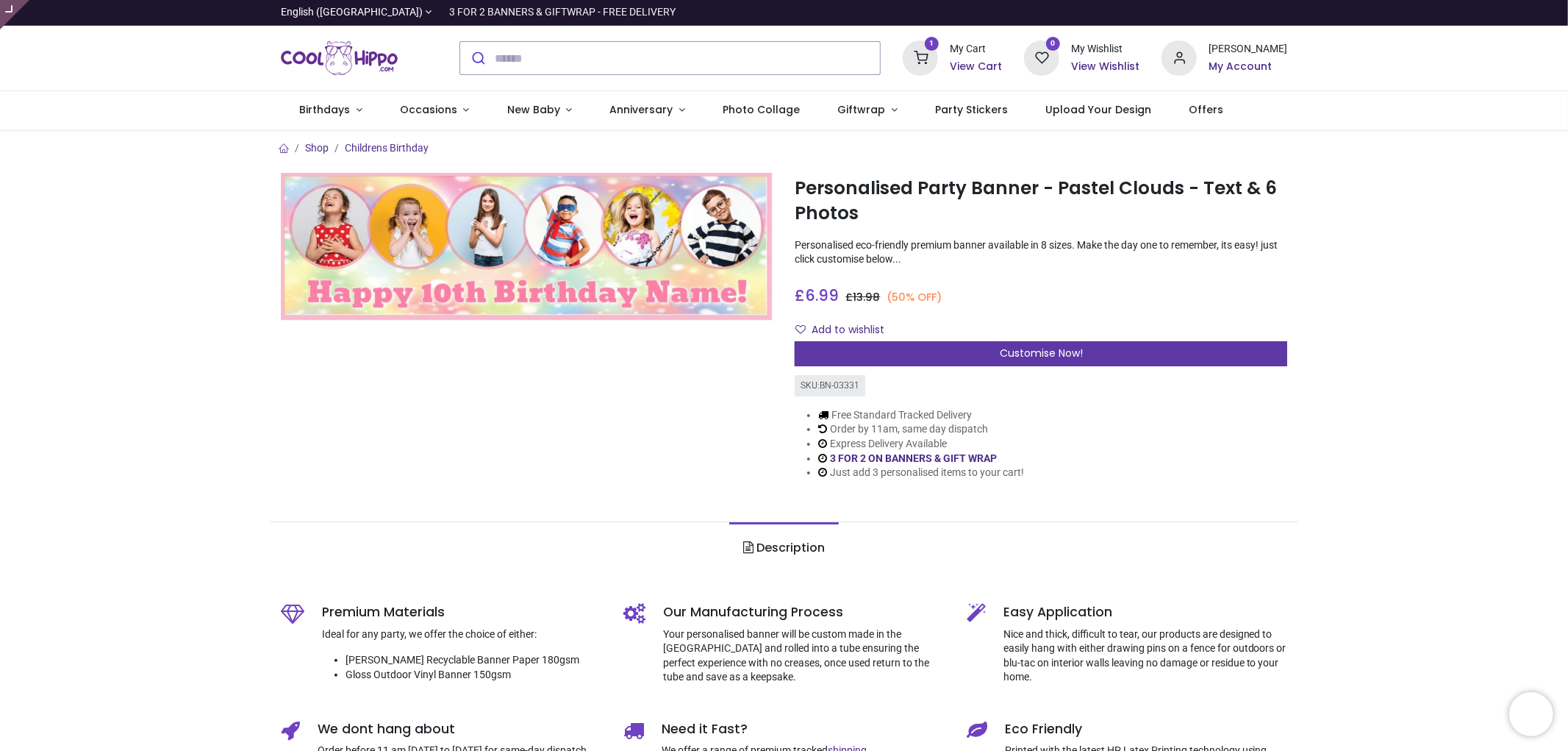
click at [1068, 351] on span "Customise Now!" at bounding box center [1041, 352] width 83 height 15
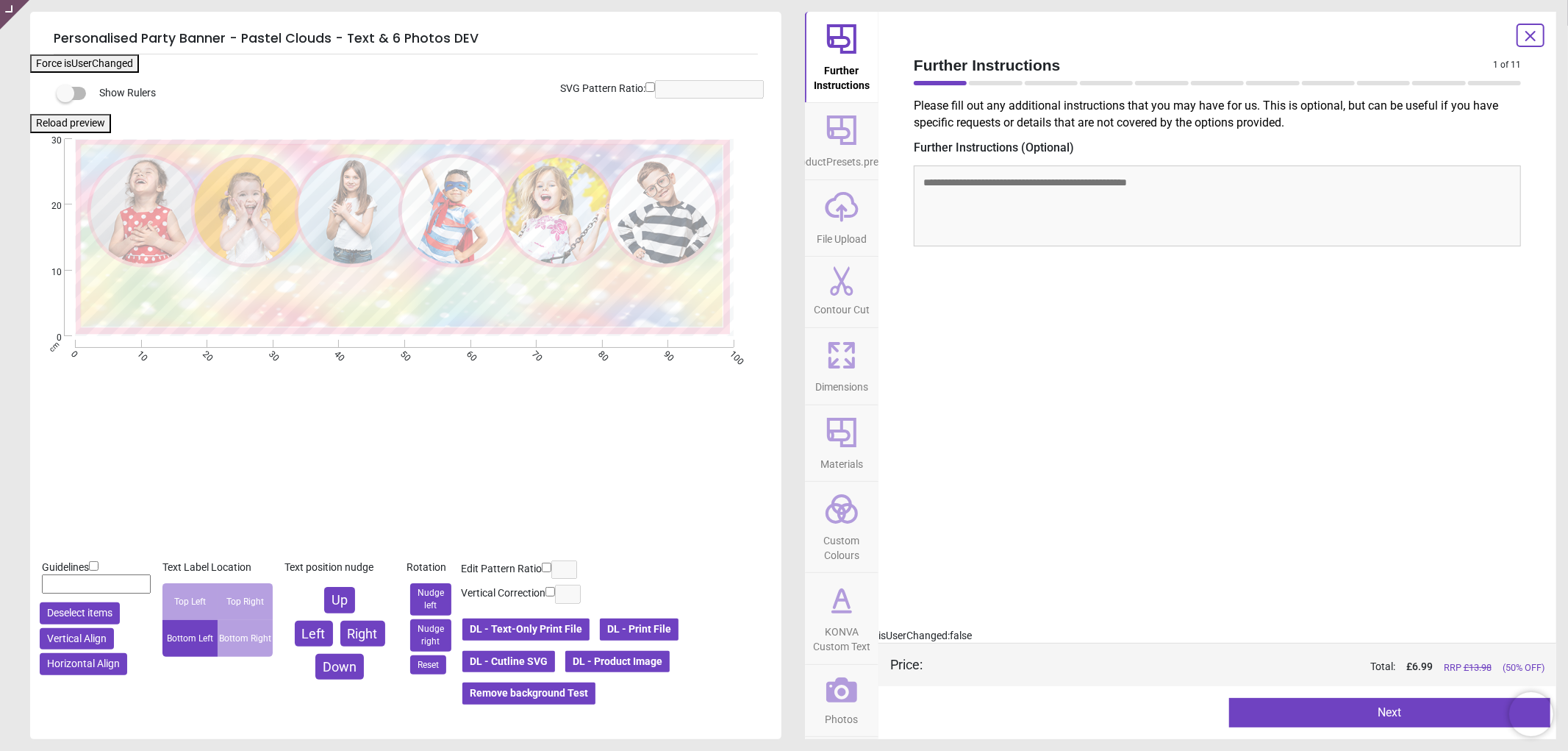
click at [868, 727] on button "Photos" at bounding box center [841, 700] width 74 height 72
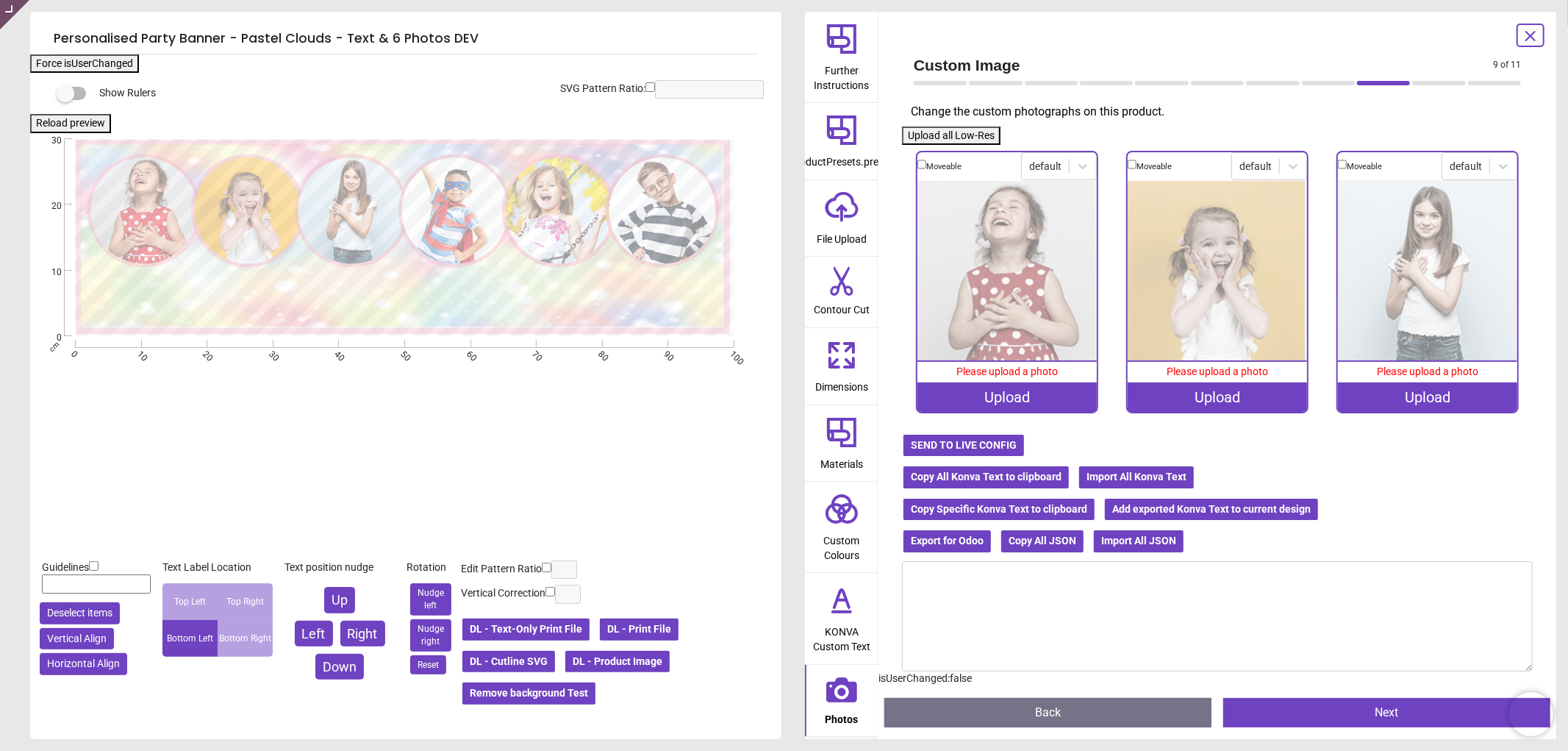
click at [842, 609] on icon at bounding box center [842, 600] width 35 height 35
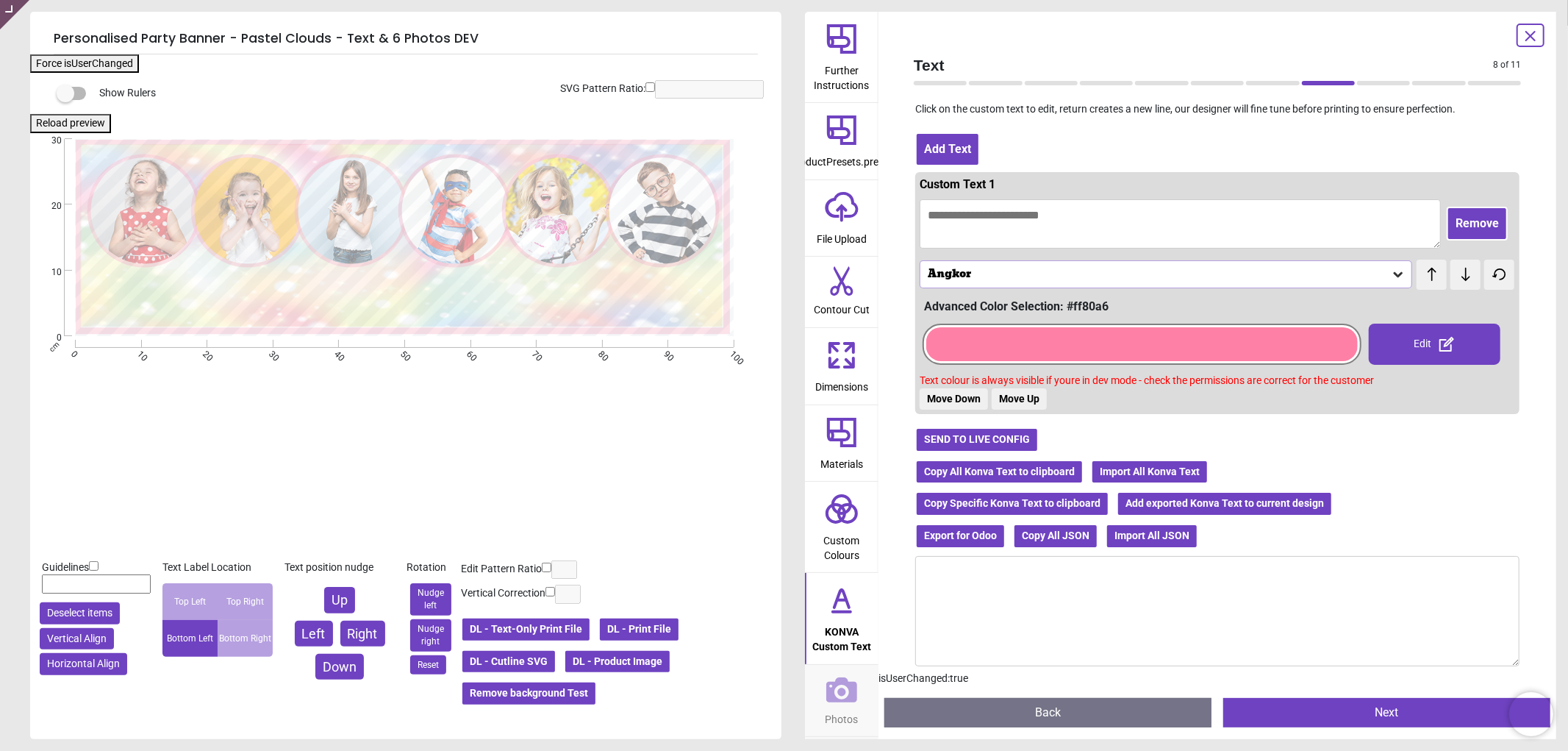
click at [838, 276] on icon at bounding box center [841, 280] width 23 height 29
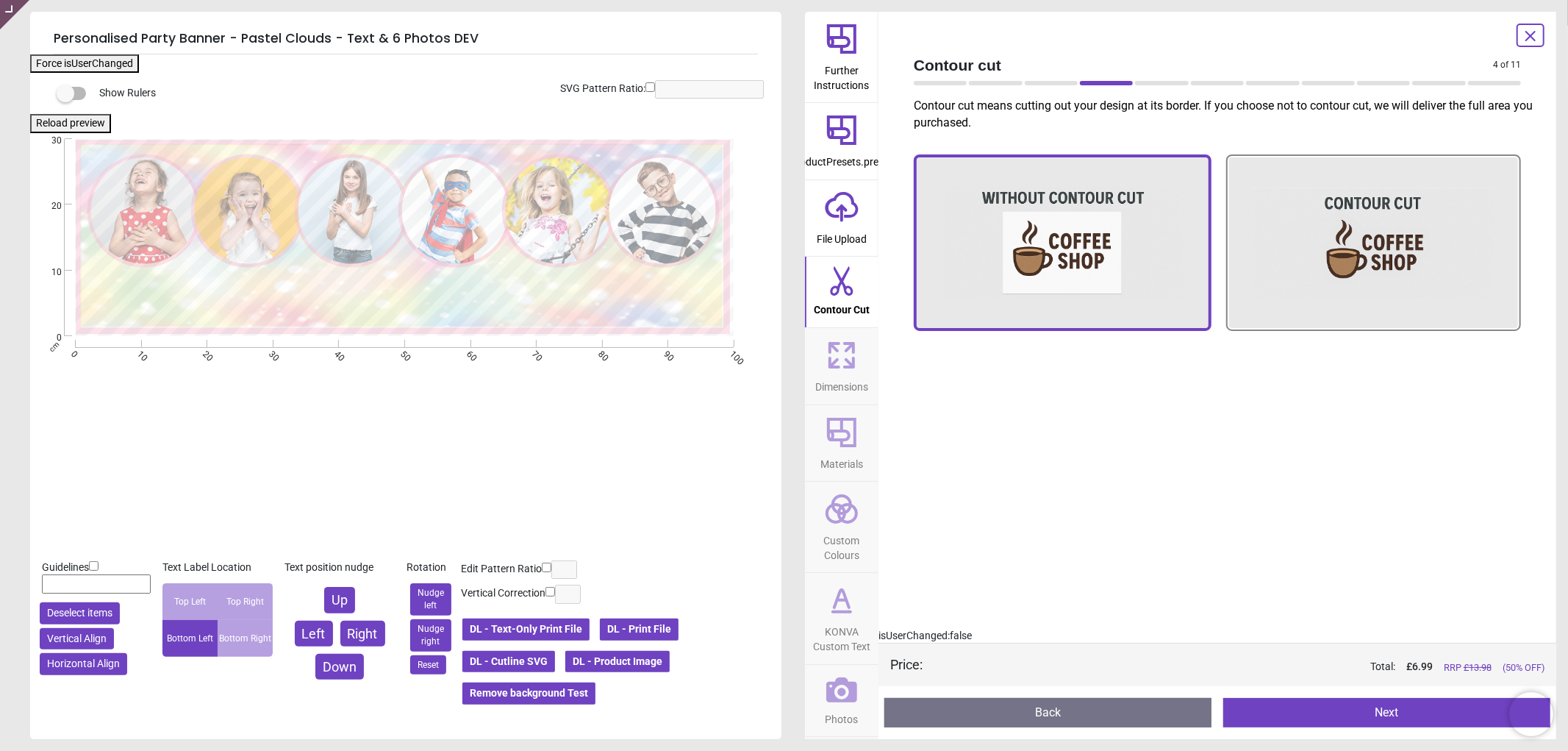
click at [851, 349] on icon at bounding box center [842, 355] width 35 height 35
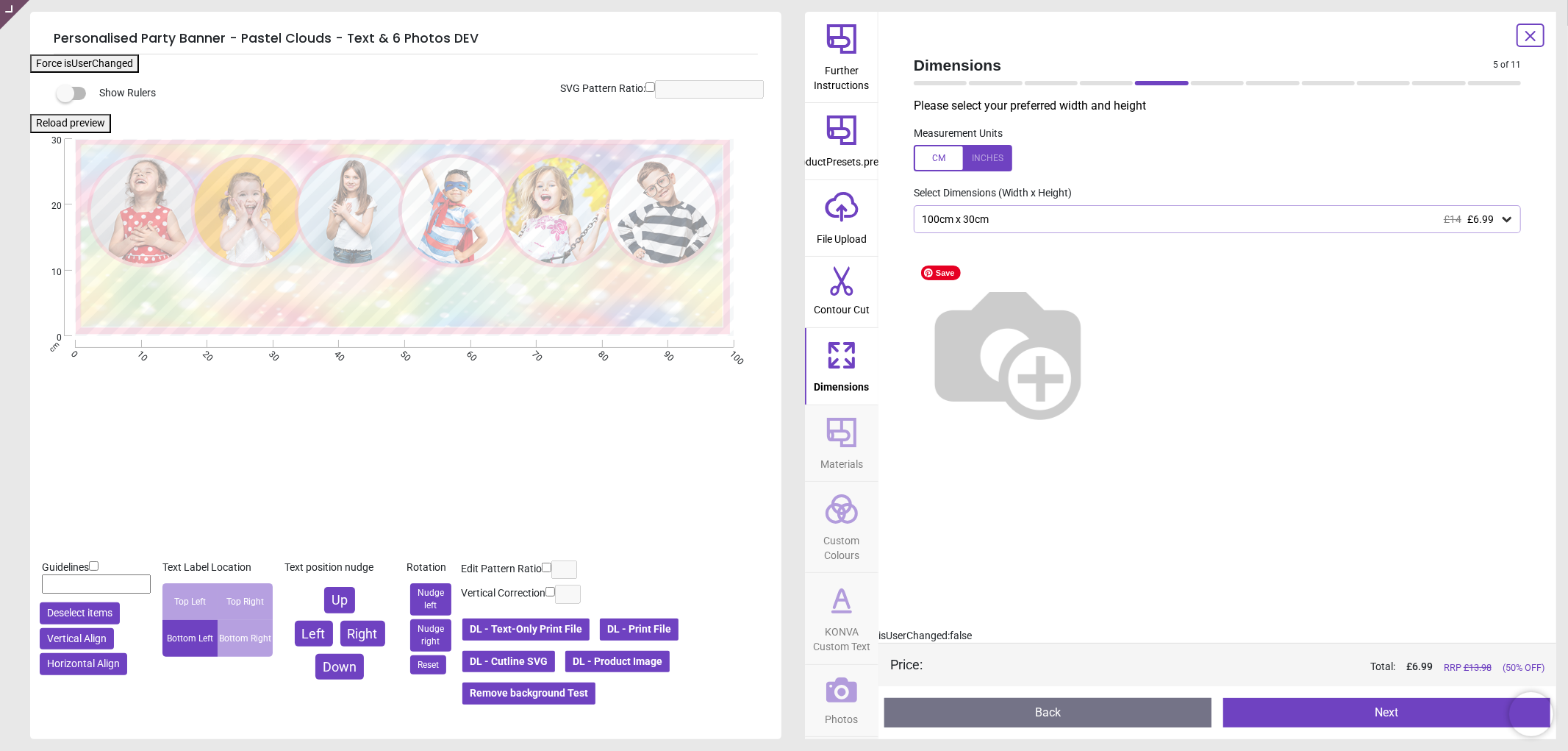
click at [1206, 213] on div "100cm x 30cm £14 £6.99" at bounding box center [1210, 219] width 580 height 13
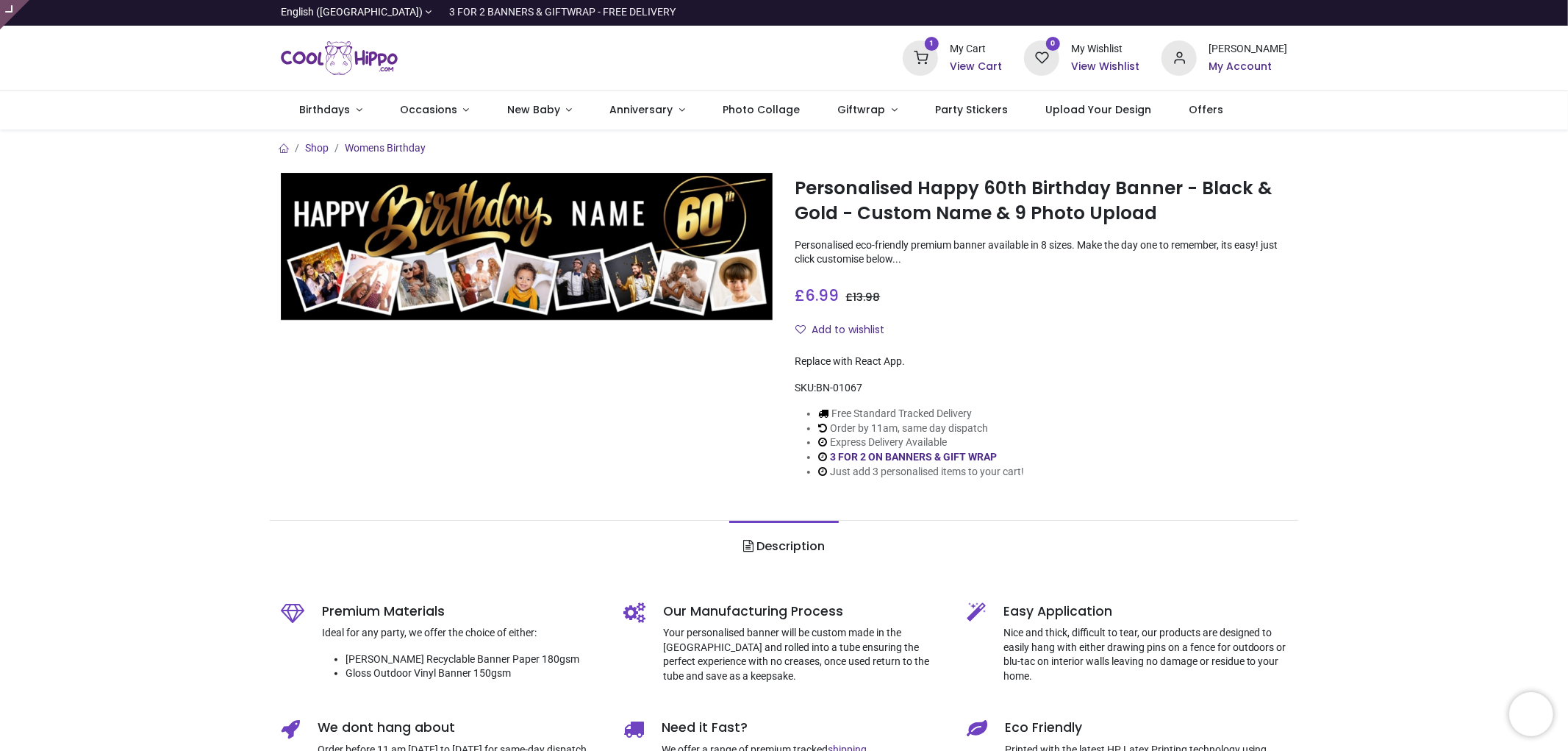
type input "**********"
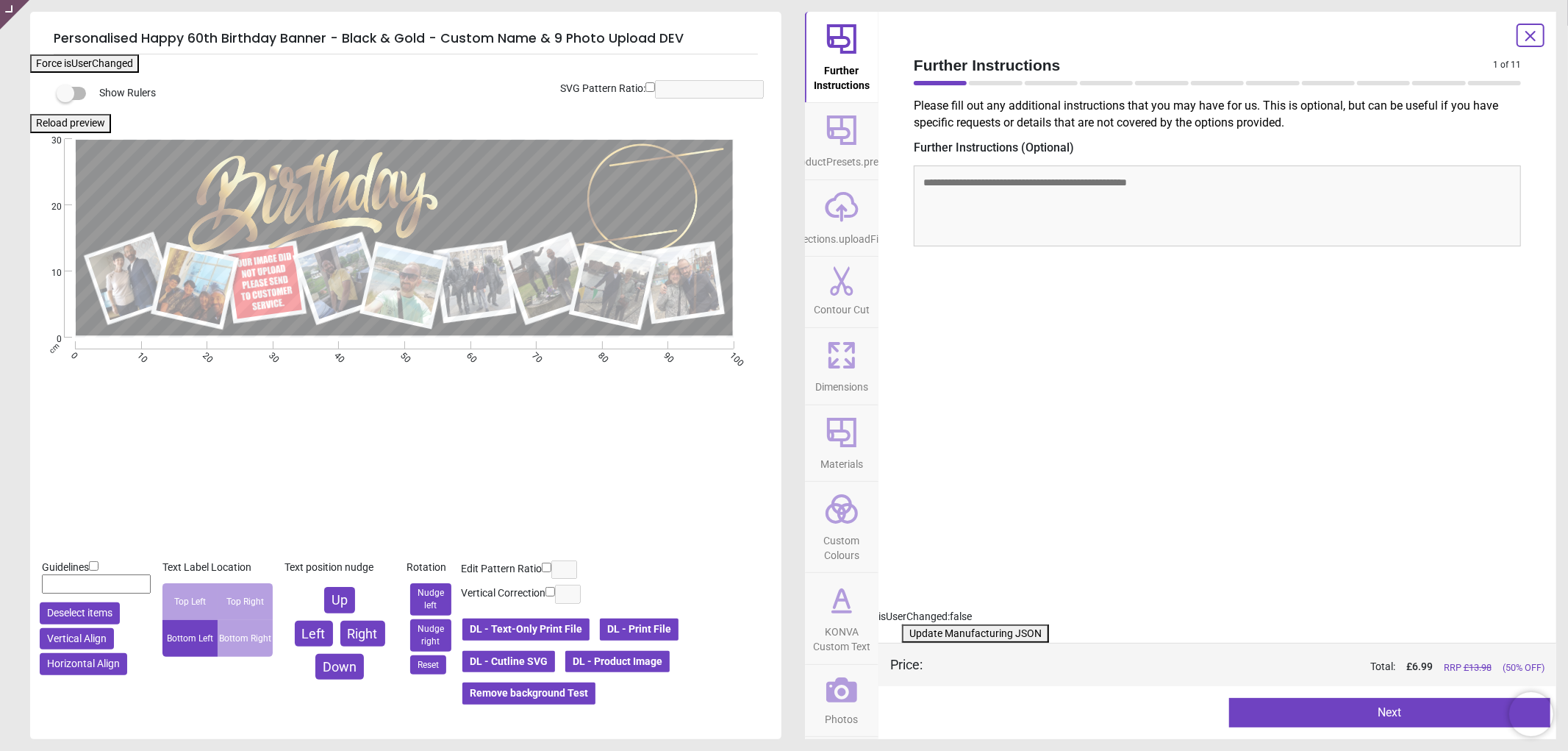
click at [816, 707] on button "Photos" at bounding box center [841, 700] width 74 height 72
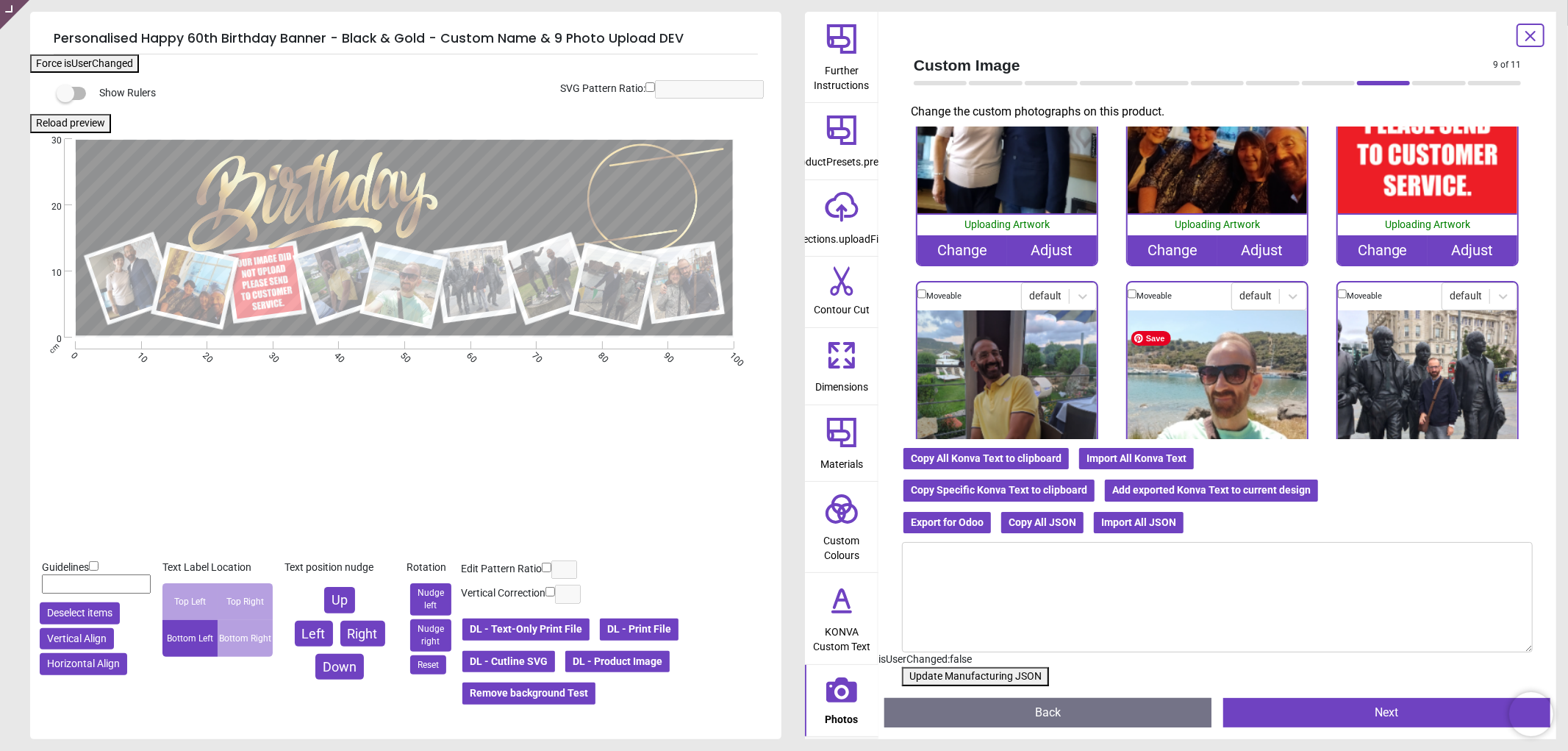
scroll to position [163, 0]
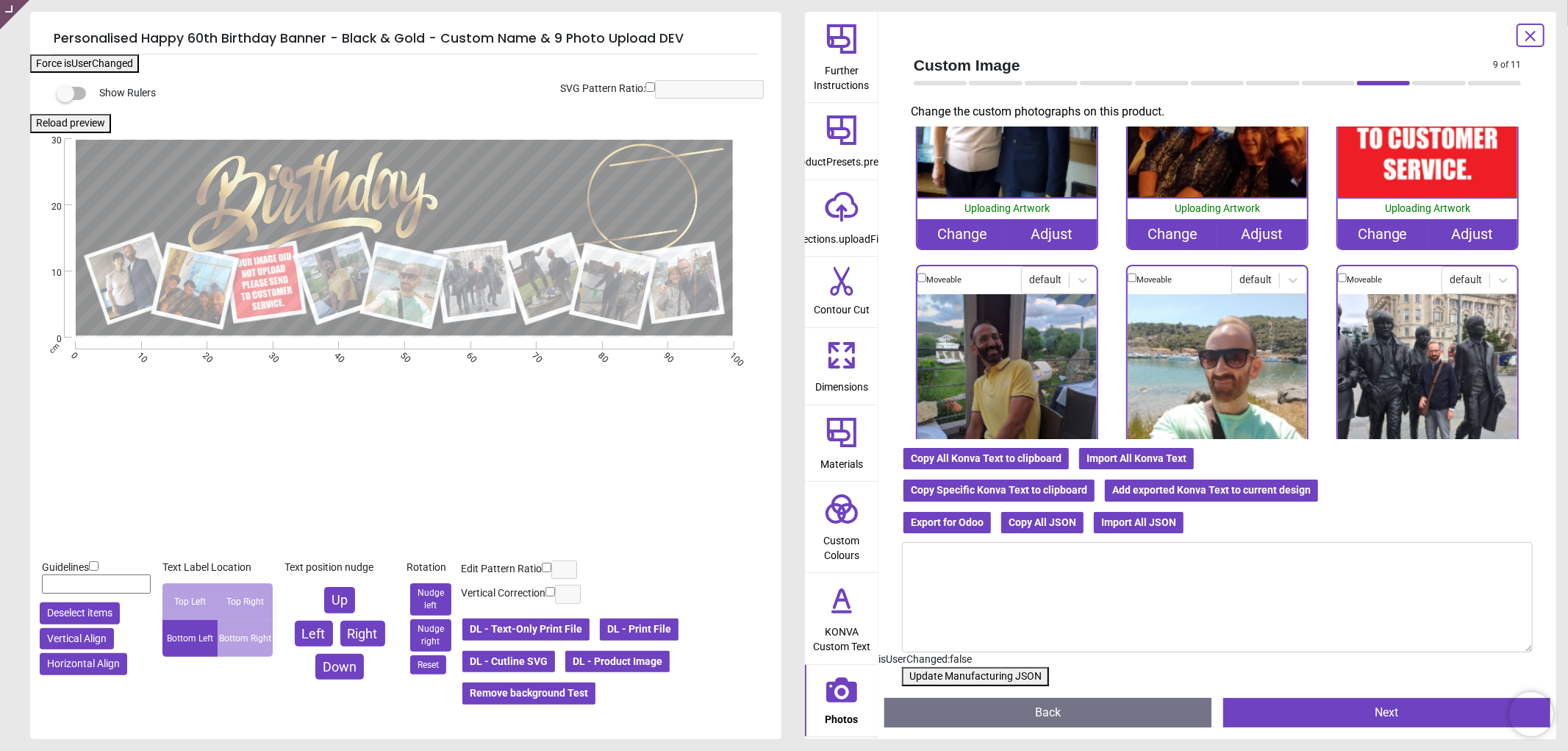
click at [1370, 231] on div "Change" at bounding box center [1383, 233] width 89 height 29
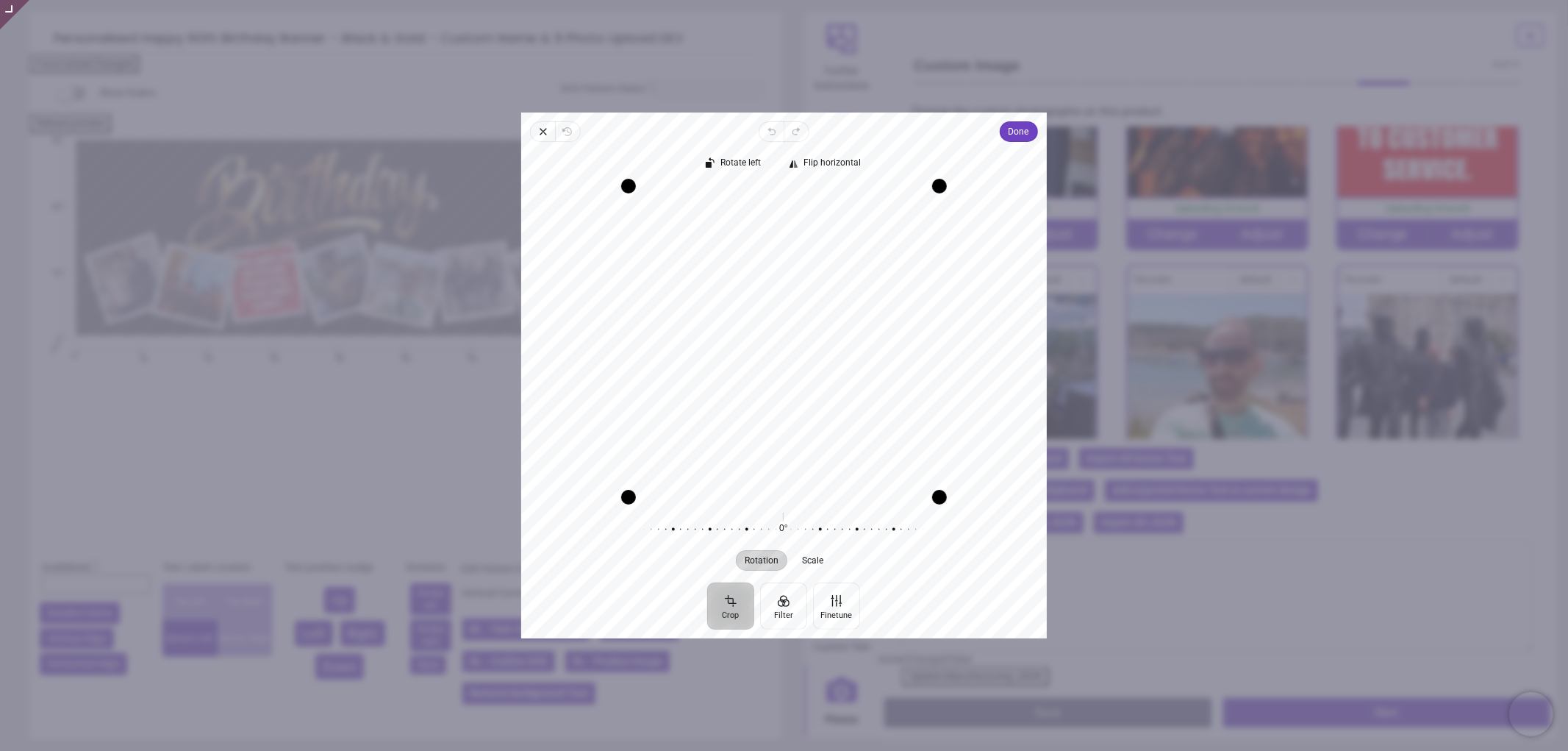
drag, startPoint x: 770, startPoint y: 357, endPoint x: 767, endPoint y: 397, distance: 40.1
click at [767, 397] on div "Recenter" at bounding box center [784, 341] width 502 height 311
drag, startPoint x: 787, startPoint y: 347, endPoint x: 786, endPoint y: 366, distance: 19.0
click at [787, 366] on div "Recenter" at bounding box center [784, 341] width 502 height 311
click at [803, 315] on div "Recenter" at bounding box center [784, 341] width 502 height 311
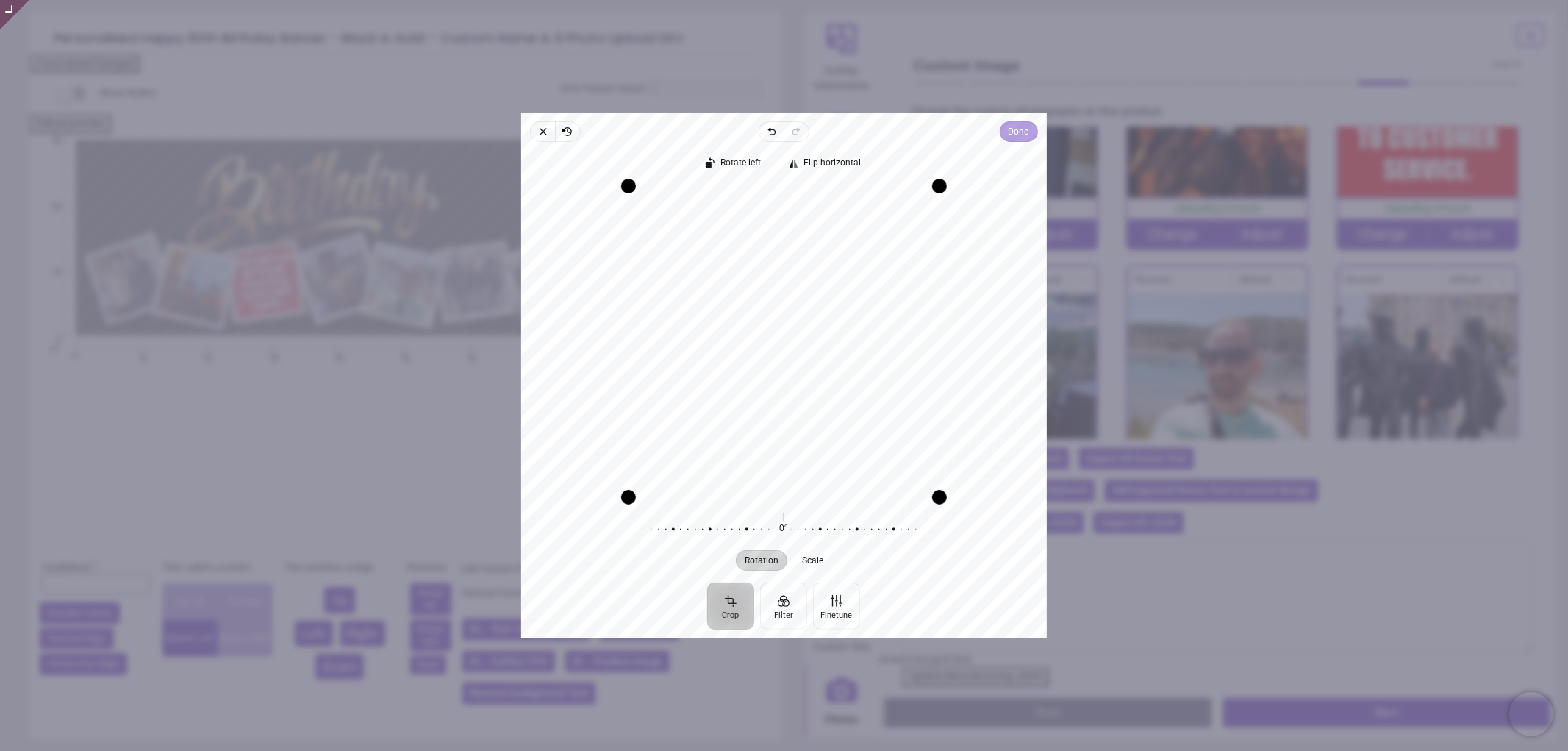
click at [1026, 133] on span "Done" at bounding box center [1019, 131] width 21 height 18
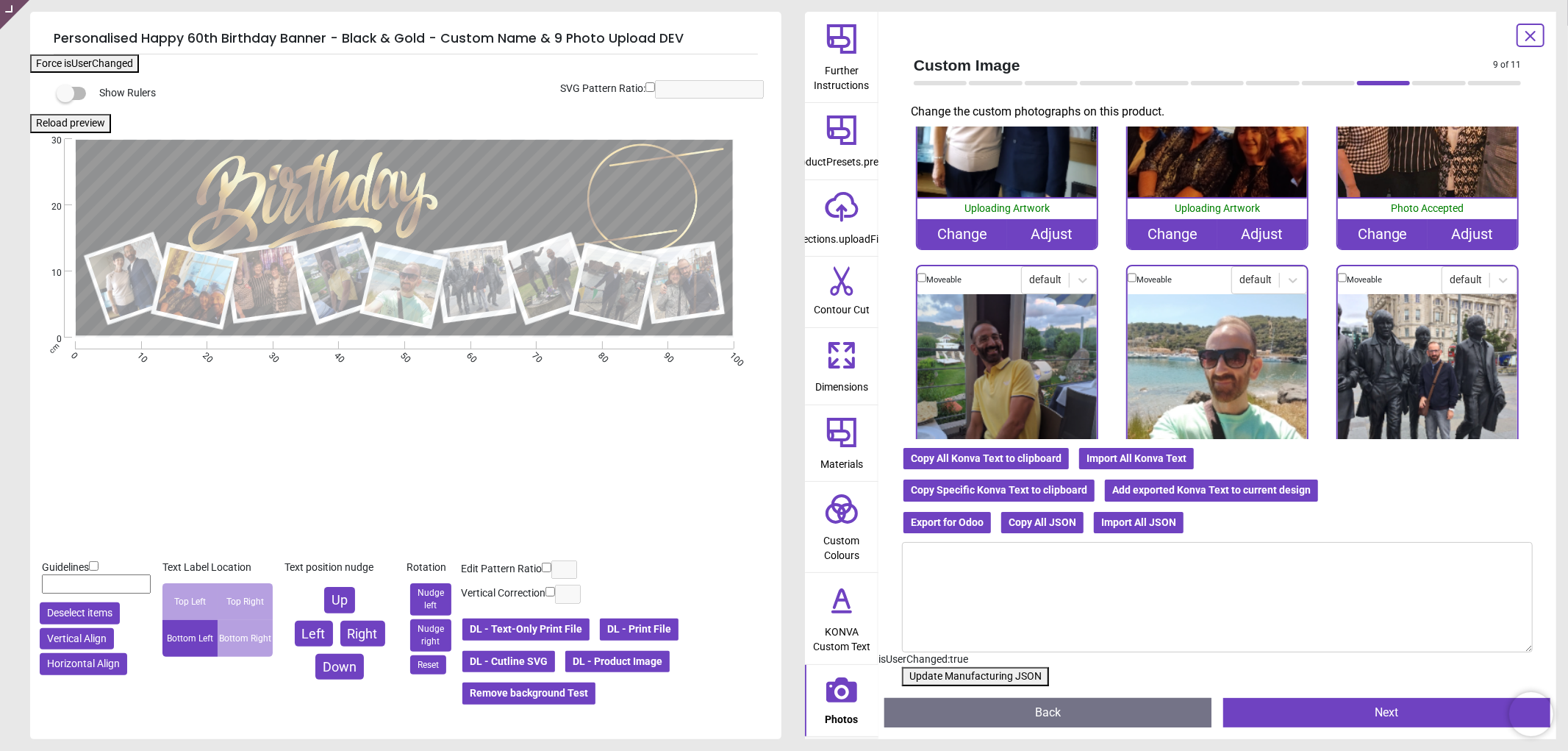
click at [972, 673] on button "Update Manufacturing JSON" at bounding box center [976, 676] width 147 height 19
click at [974, 672] on button "Update Manufacturing JSON" at bounding box center [976, 676] width 147 height 19
click at [974, 671] on button "Update Manufacturing JSON" at bounding box center [976, 676] width 147 height 19
